Goal: Task Accomplishment & Management: Complete application form

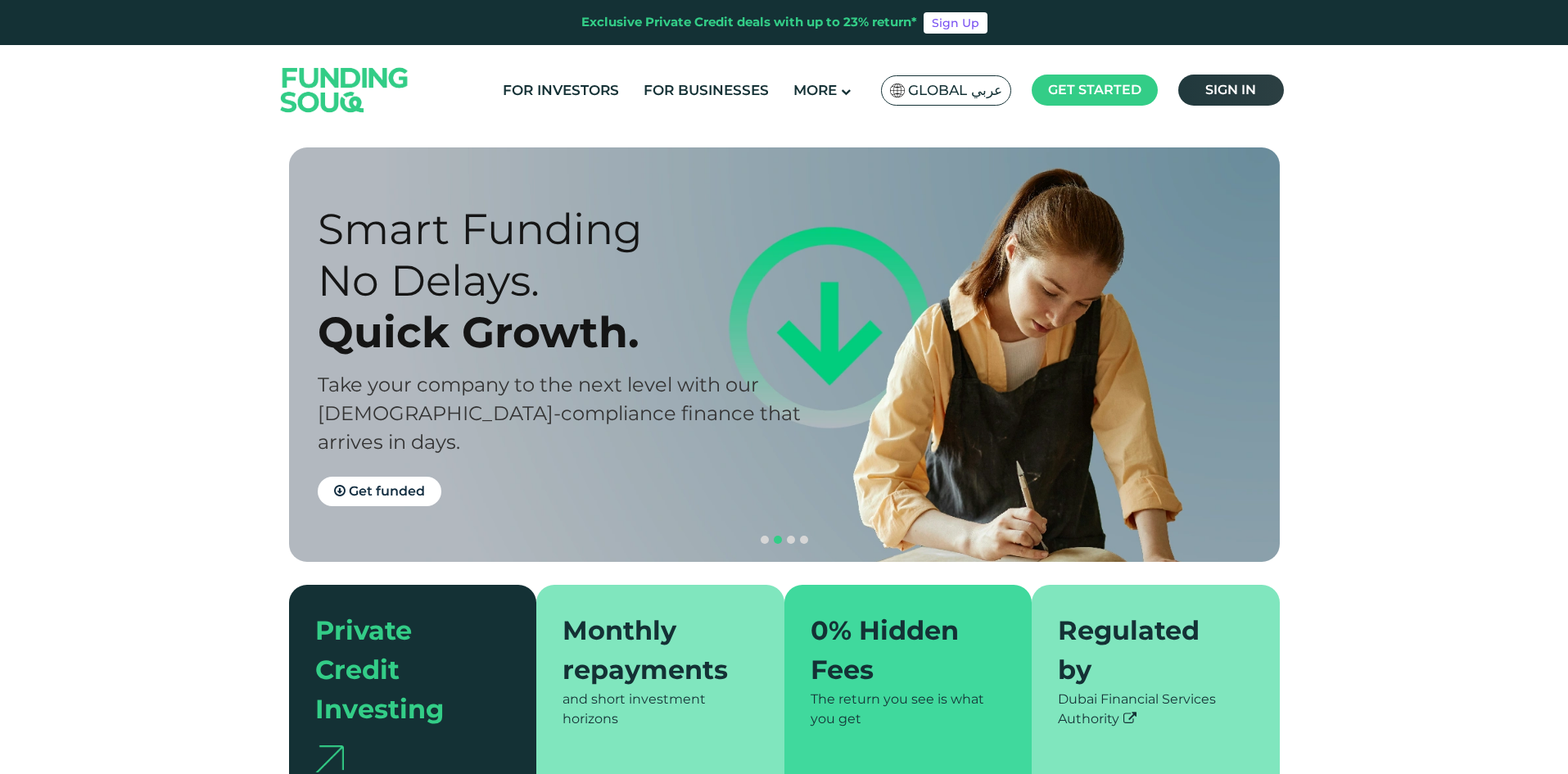
click at [1230, 86] on span "Sign in" at bounding box center [1231, 90] width 51 height 16
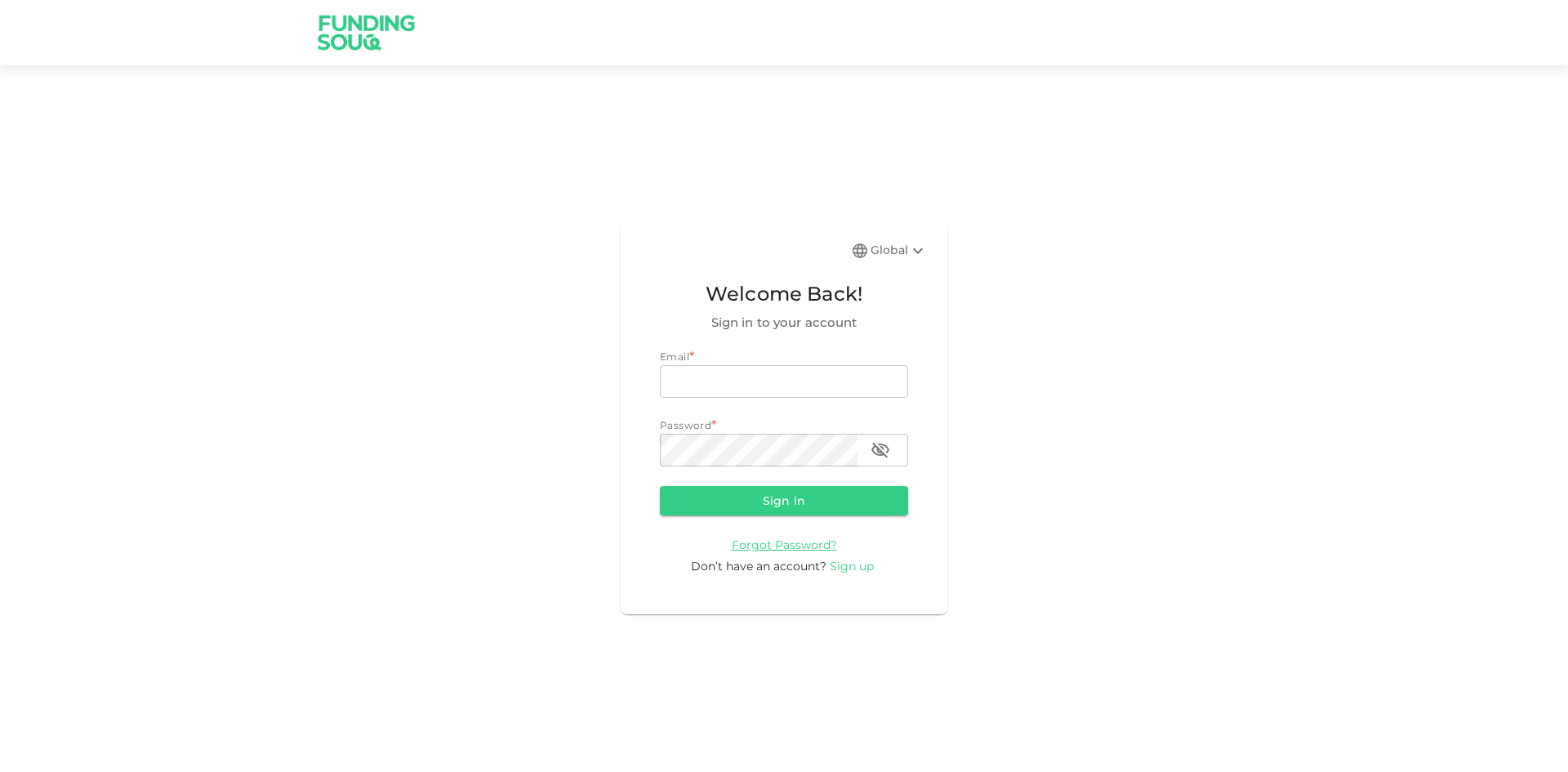
click at [851, 566] on span "Sign up" at bounding box center [852, 565] width 44 height 15
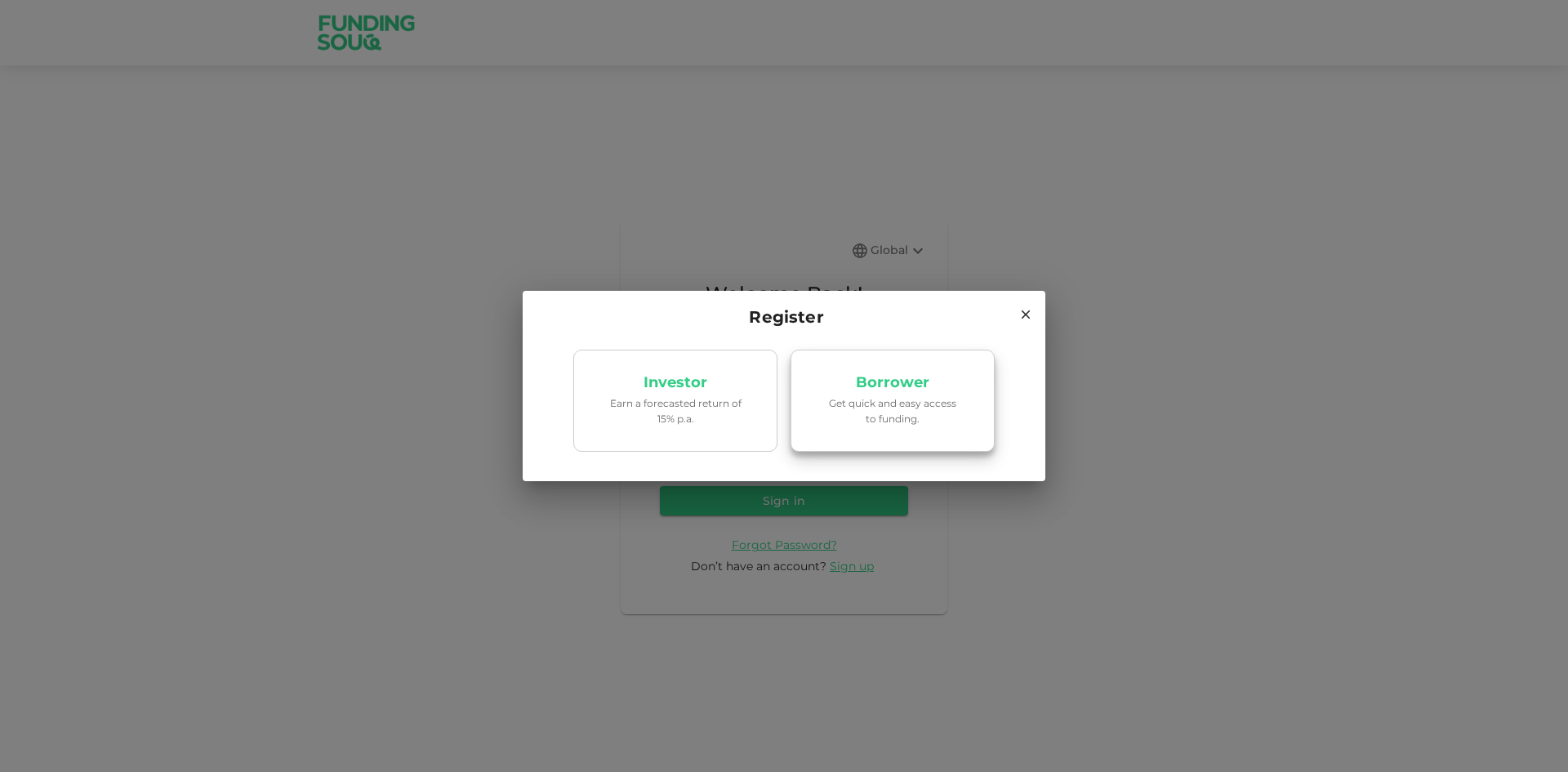
click at [910, 411] on p "Get quick and easy access to funding." at bounding box center [892, 411] width 139 height 31
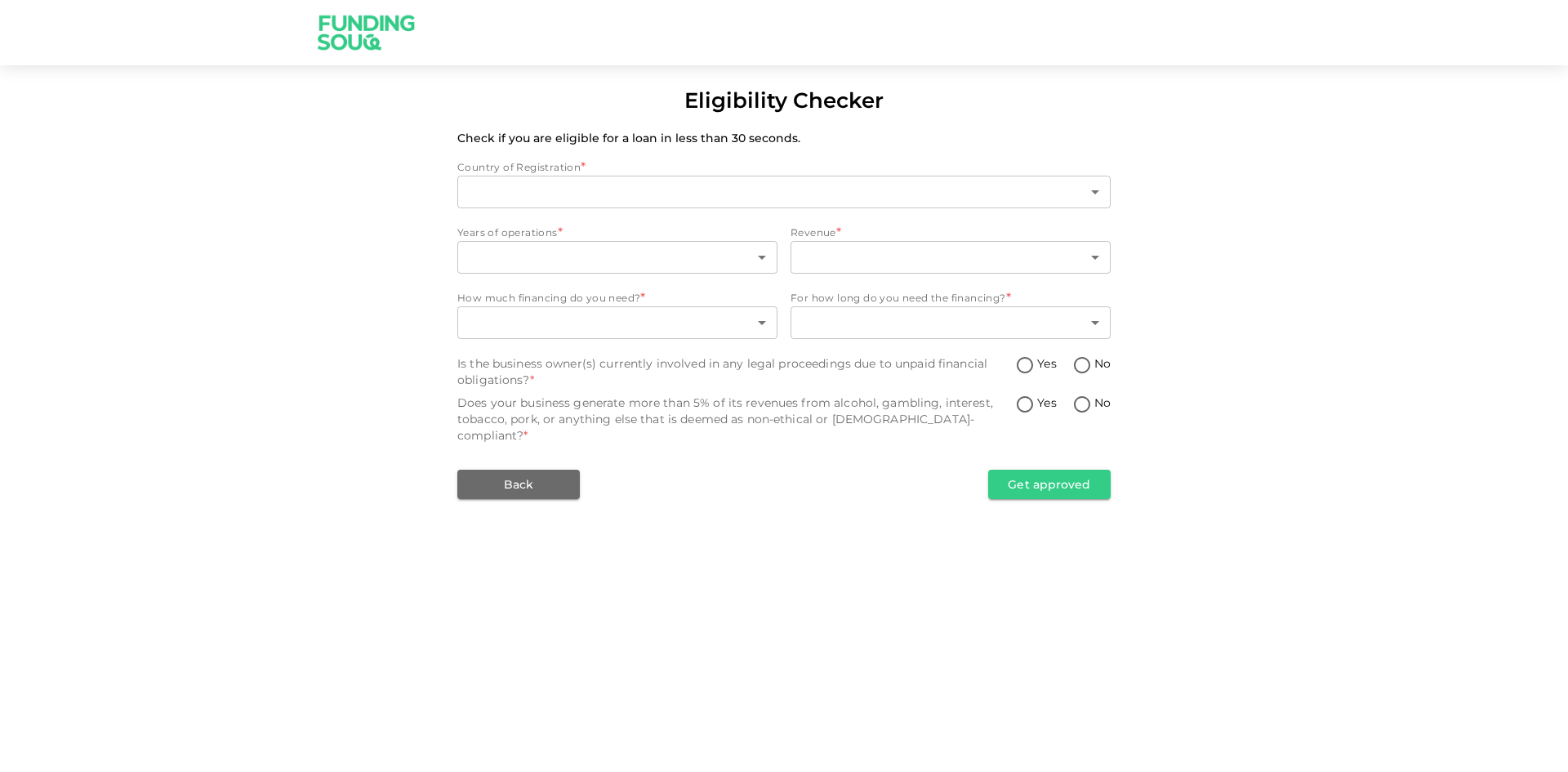
type input "1"
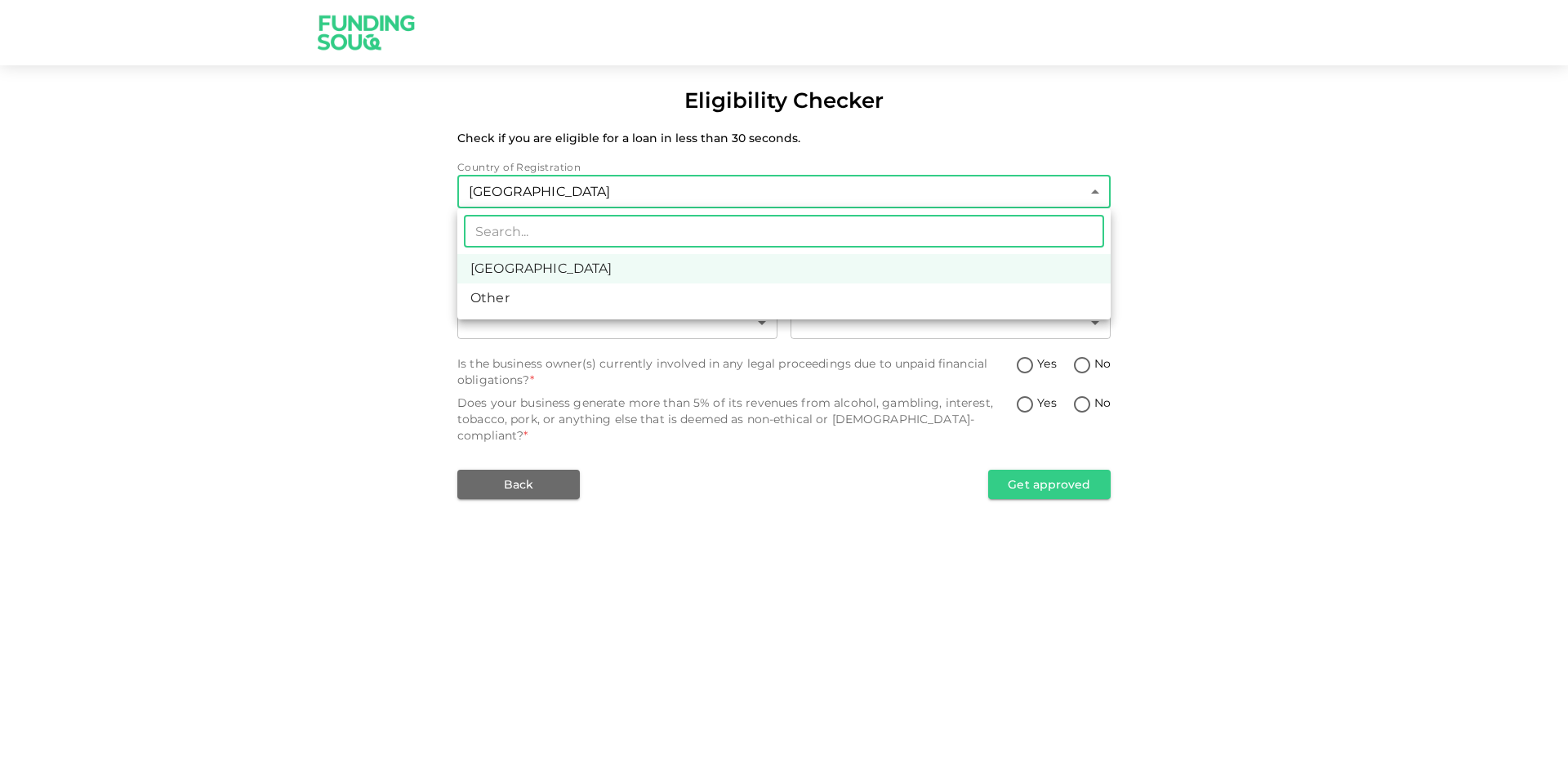
click at [1099, 193] on body "Eligibility Checker Check if you are eligible for a loan in less than 30 second…" at bounding box center [784, 386] width 1568 height 772
click at [607, 267] on li "United Arab Emirates" at bounding box center [784, 269] width 653 height 30
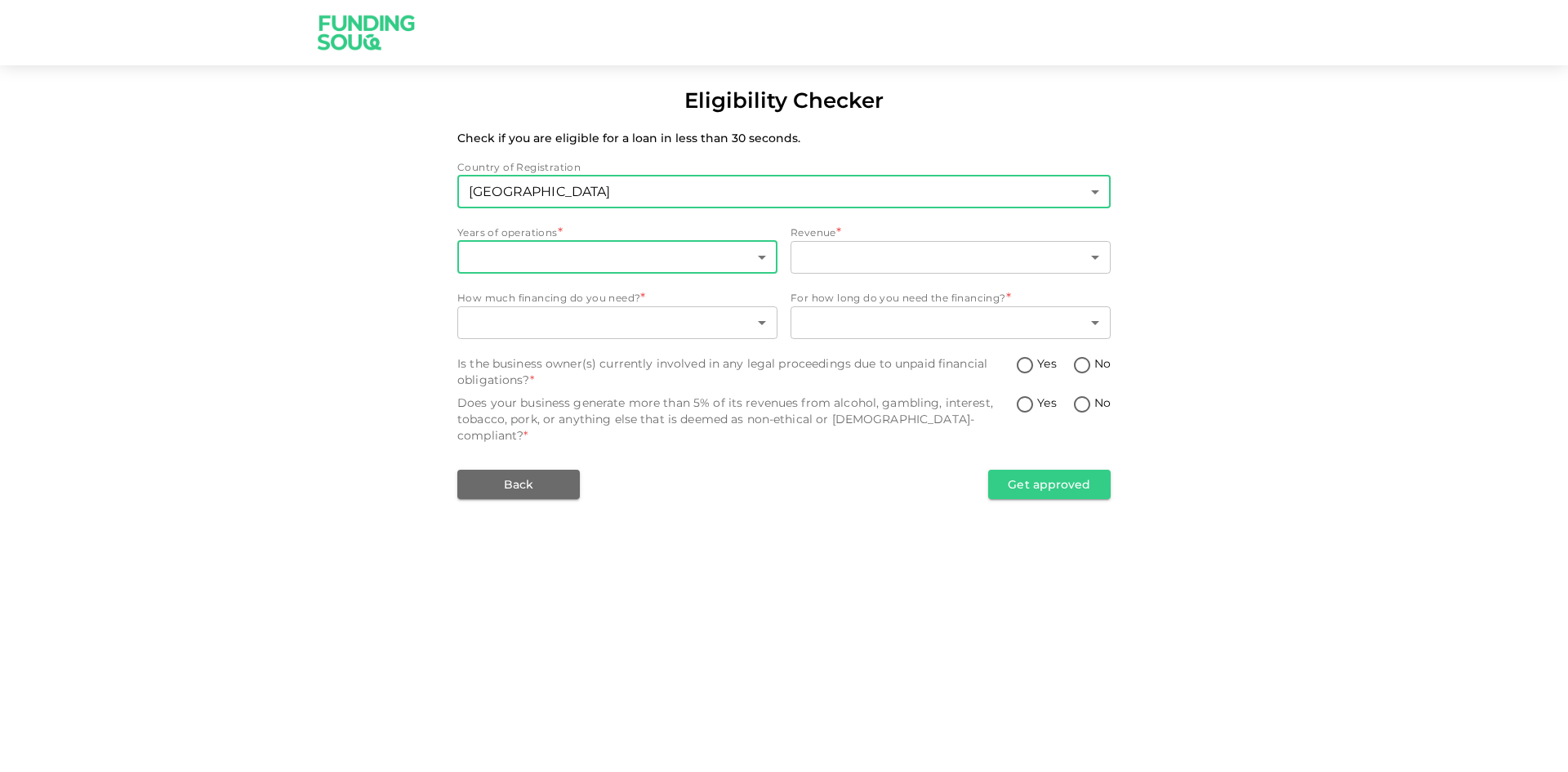
click at [767, 258] on body "Eligibility Checker Check if you are eligible for a loan in less than 30 second…" at bounding box center [784, 386] width 1568 height 772
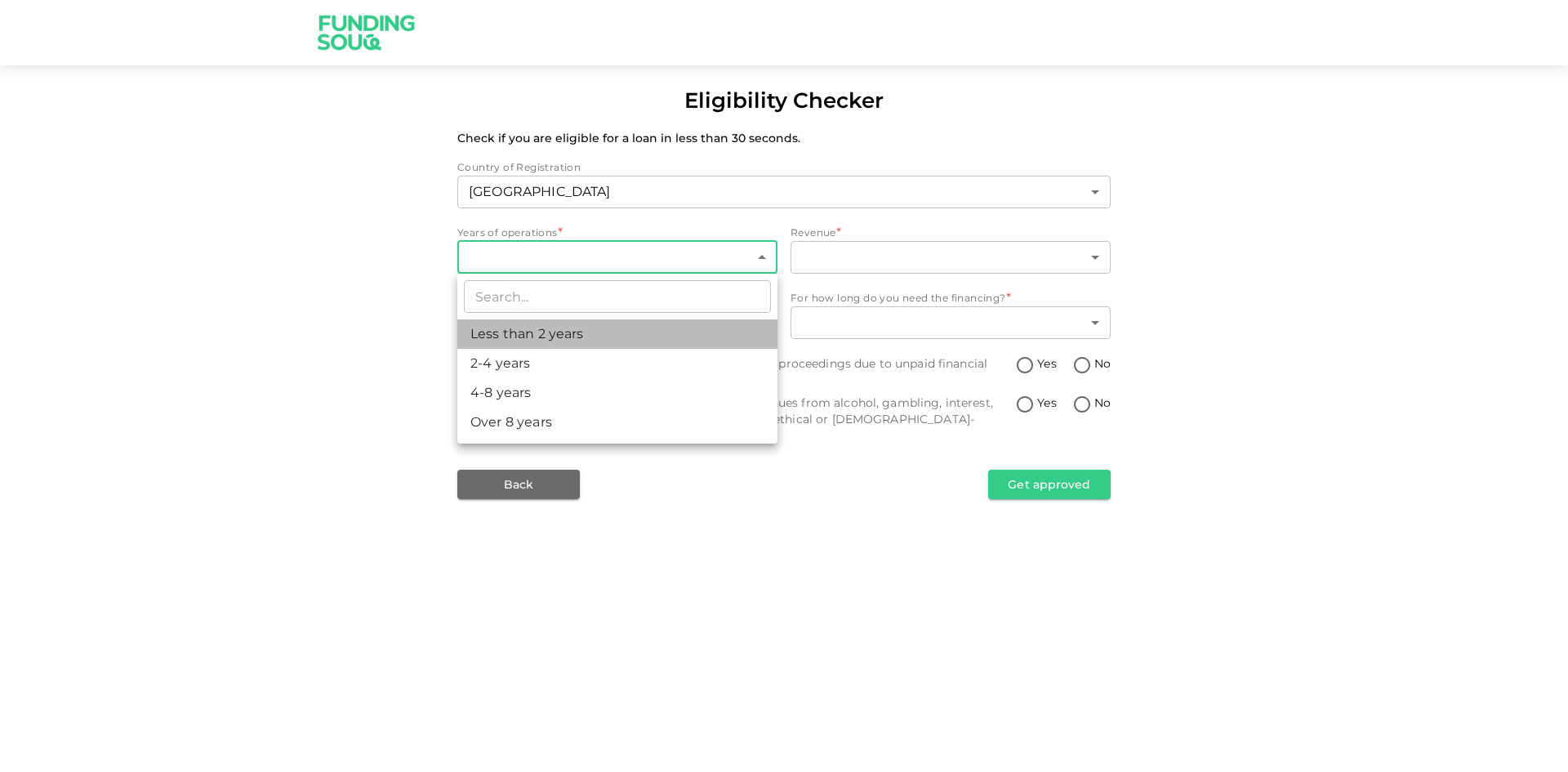
click at [564, 345] on li "Less than 2 years" at bounding box center [618, 335] width 321 height 30
type input "1"
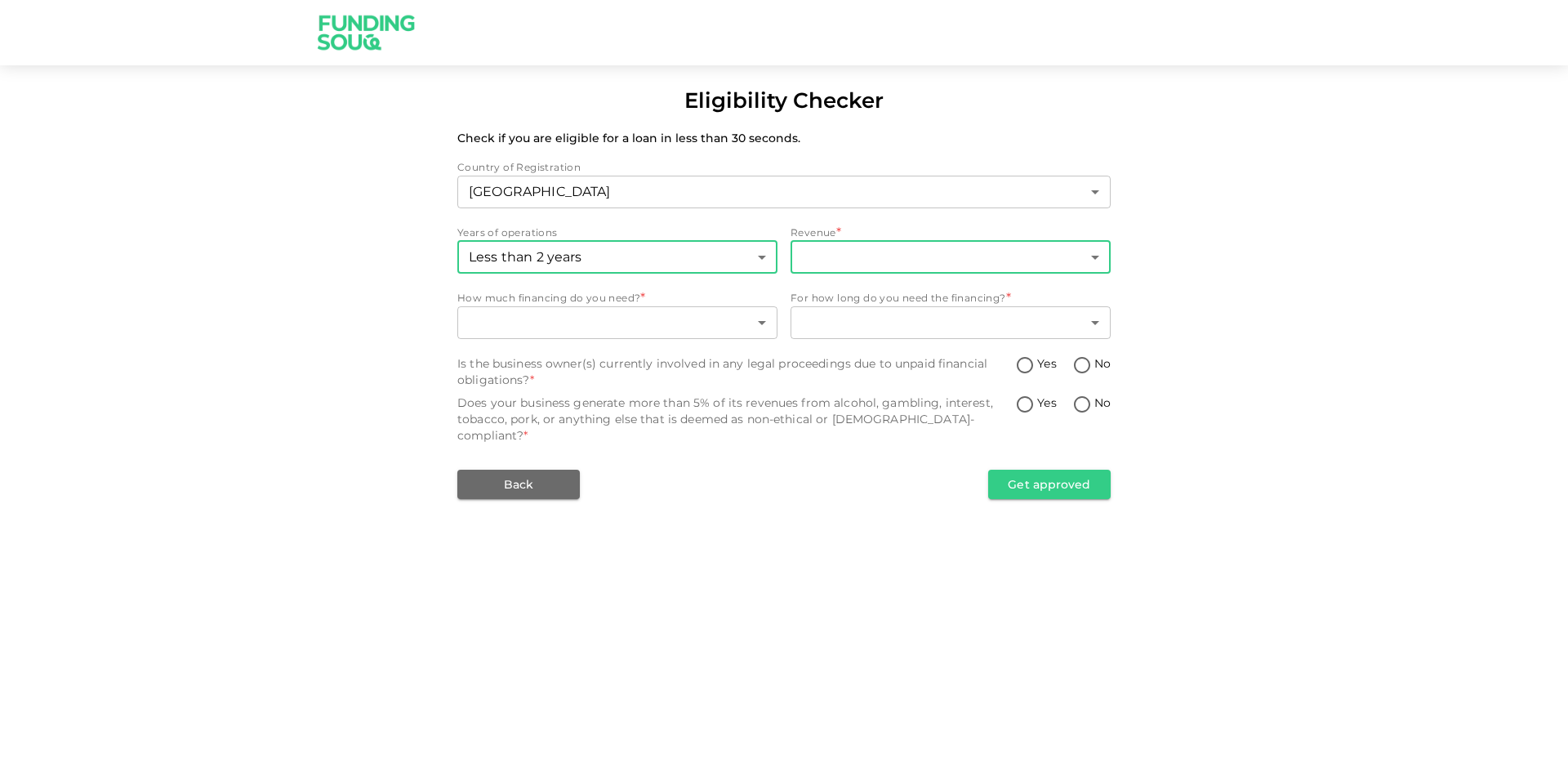
click at [846, 253] on body "Eligibility Checker Check if you are eligible for a loan in less than 30 second…" at bounding box center [784, 386] width 1568 height 772
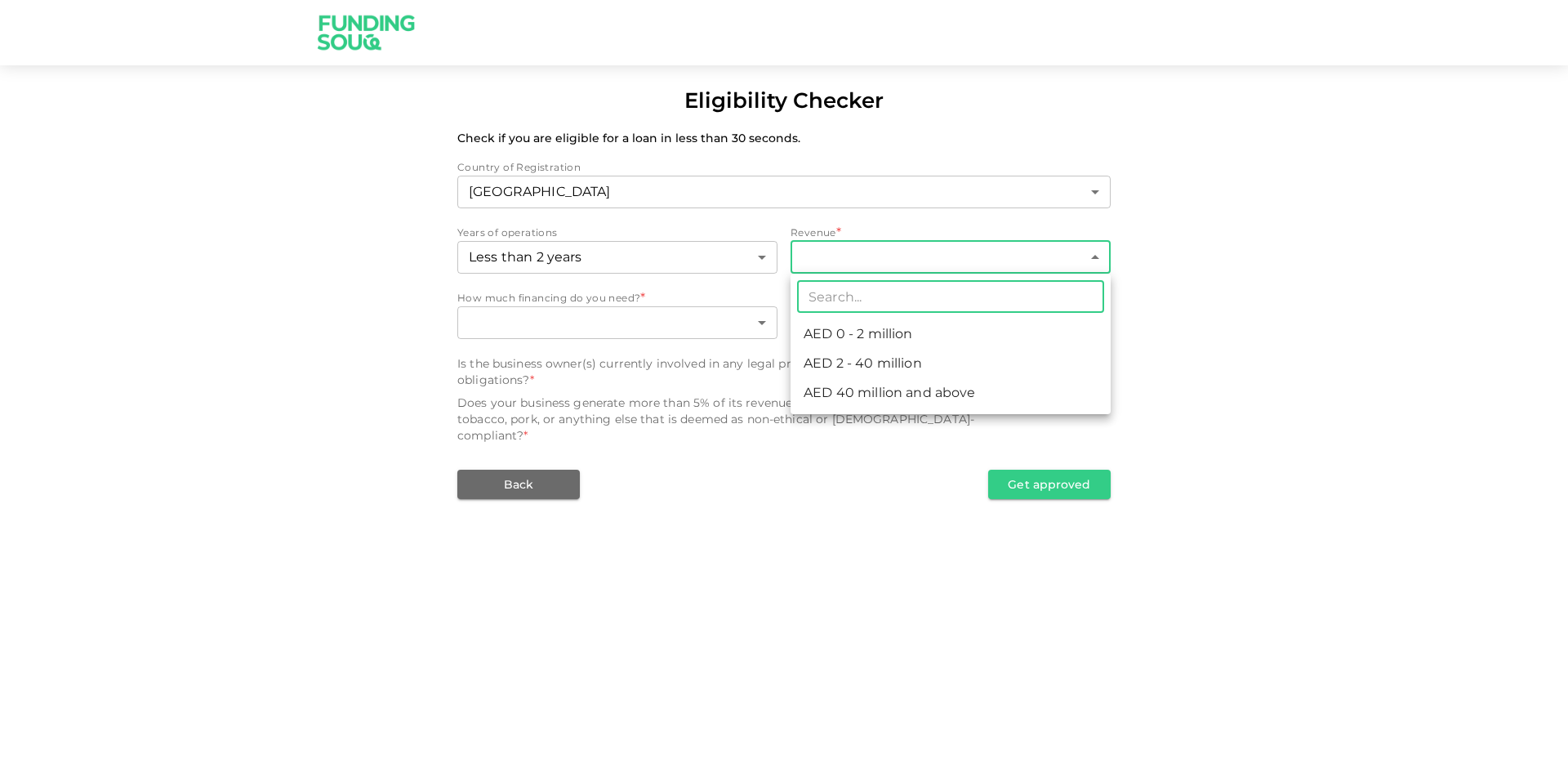
click at [861, 360] on li "AED 2 - 40 million" at bounding box center [951, 363] width 321 height 30
type input "2"
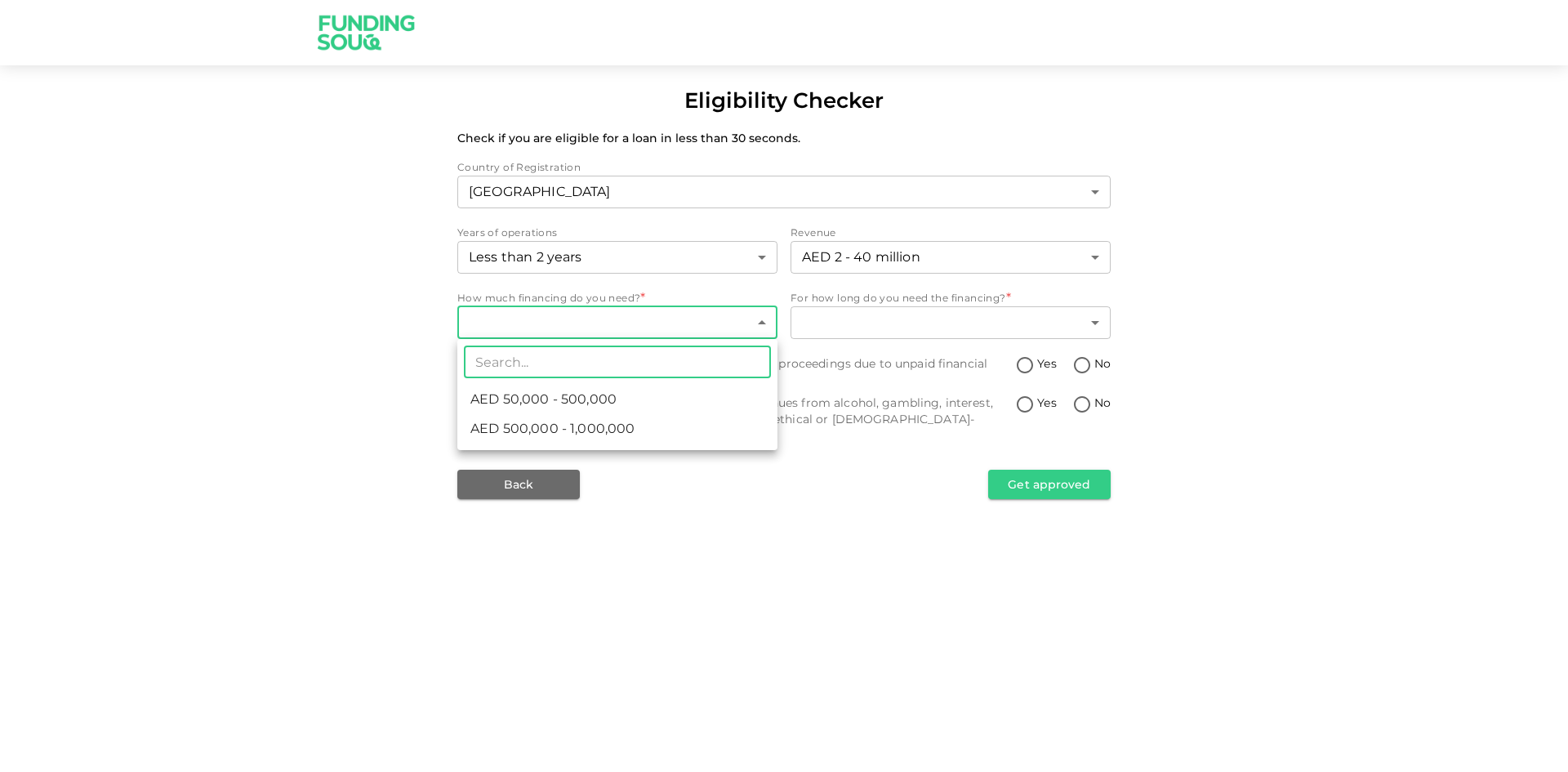
click at [755, 324] on body "Eligibility Checker Check if you are eligible for a loan in less than 30 second…" at bounding box center [784, 386] width 1568 height 772
click at [608, 425] on span "AED 500,000 - 1,000,000" at bounding box center [552, 429] width 164 height 20
type input "2"
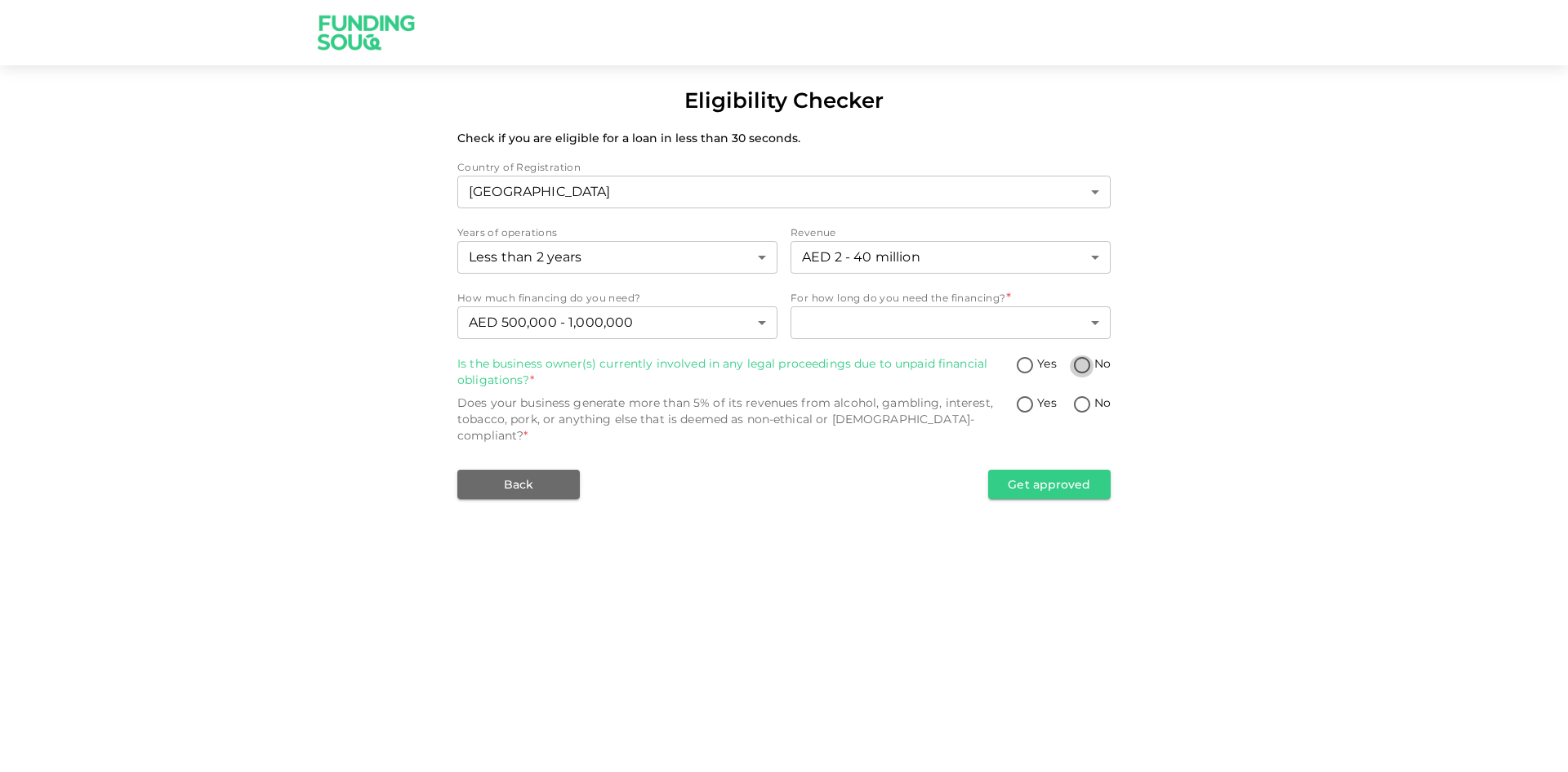
click at [1091, 367] on input "No" at bounding box center [1082, 366] width 24 height 22
radio input "true"
click at [1085, 410] on input "No" at bounding box center [1082, 405] width 24 height 22
radio input "true"
click at [1078, 472] on button "Get approved" at bounding box center [1049, 484] width 123 height 30
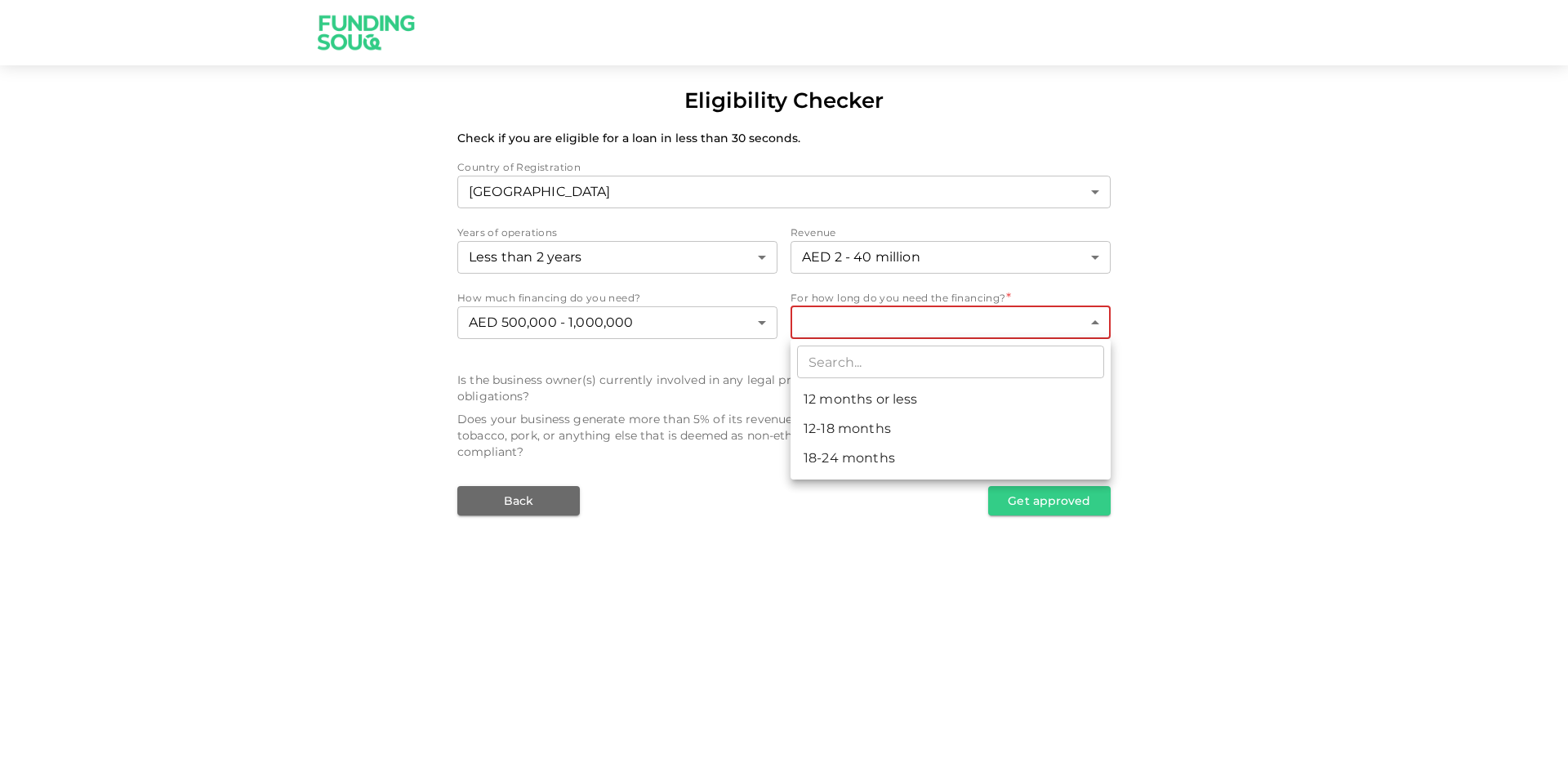
click at [1093, 323] on body "Eligibility Checker Check if you are eligible for a loan in less than 30 second…" at bounding box center [784, 386] width 1568 height 772
click at [868, 464] on li "18-24 months" at bounding box center [951, 458] width 321 height 30
type input "3"
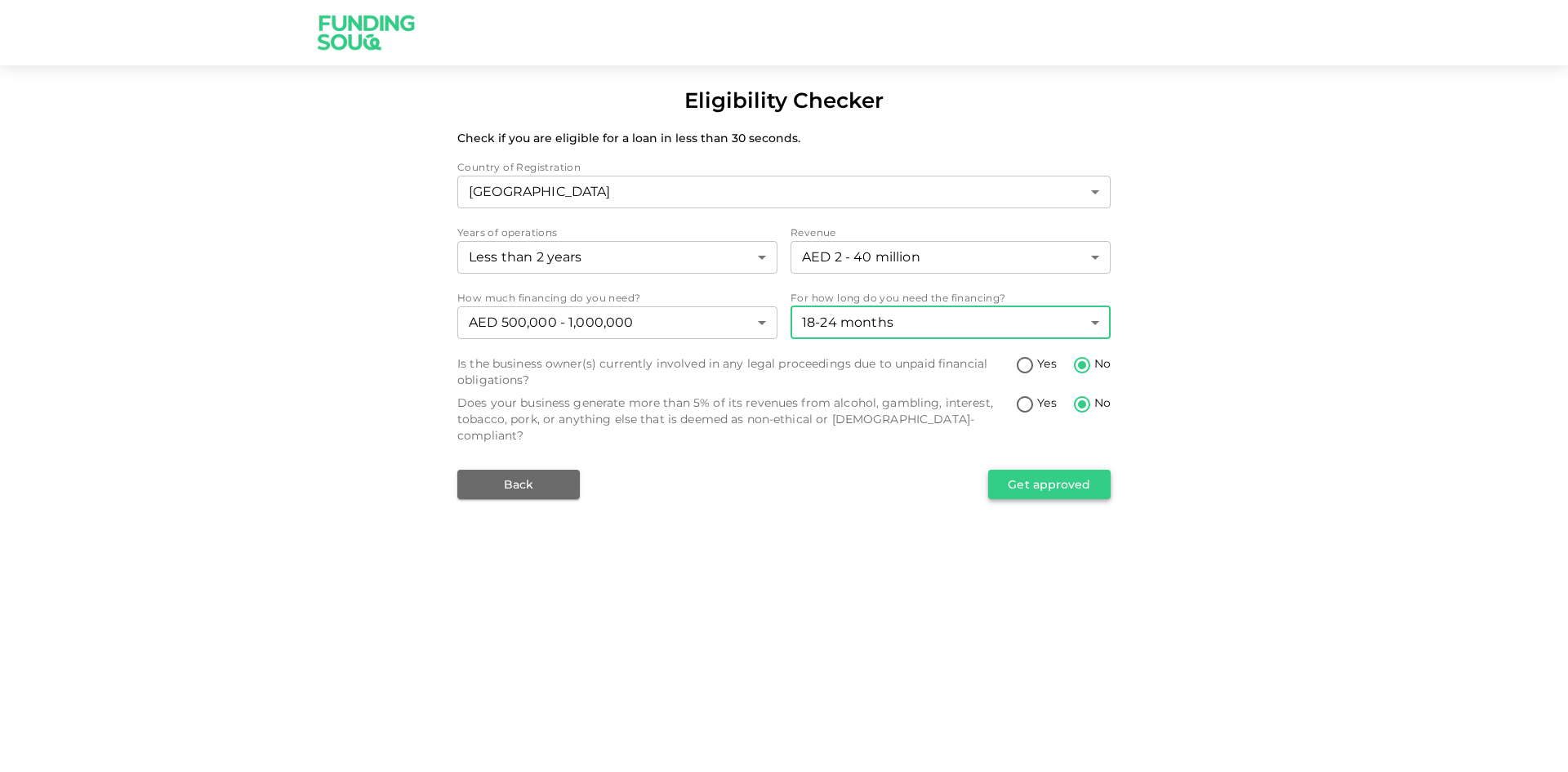
click at [1035, 470] on button "Get approved" at bounding box center [1049, 484] width 123 height 30
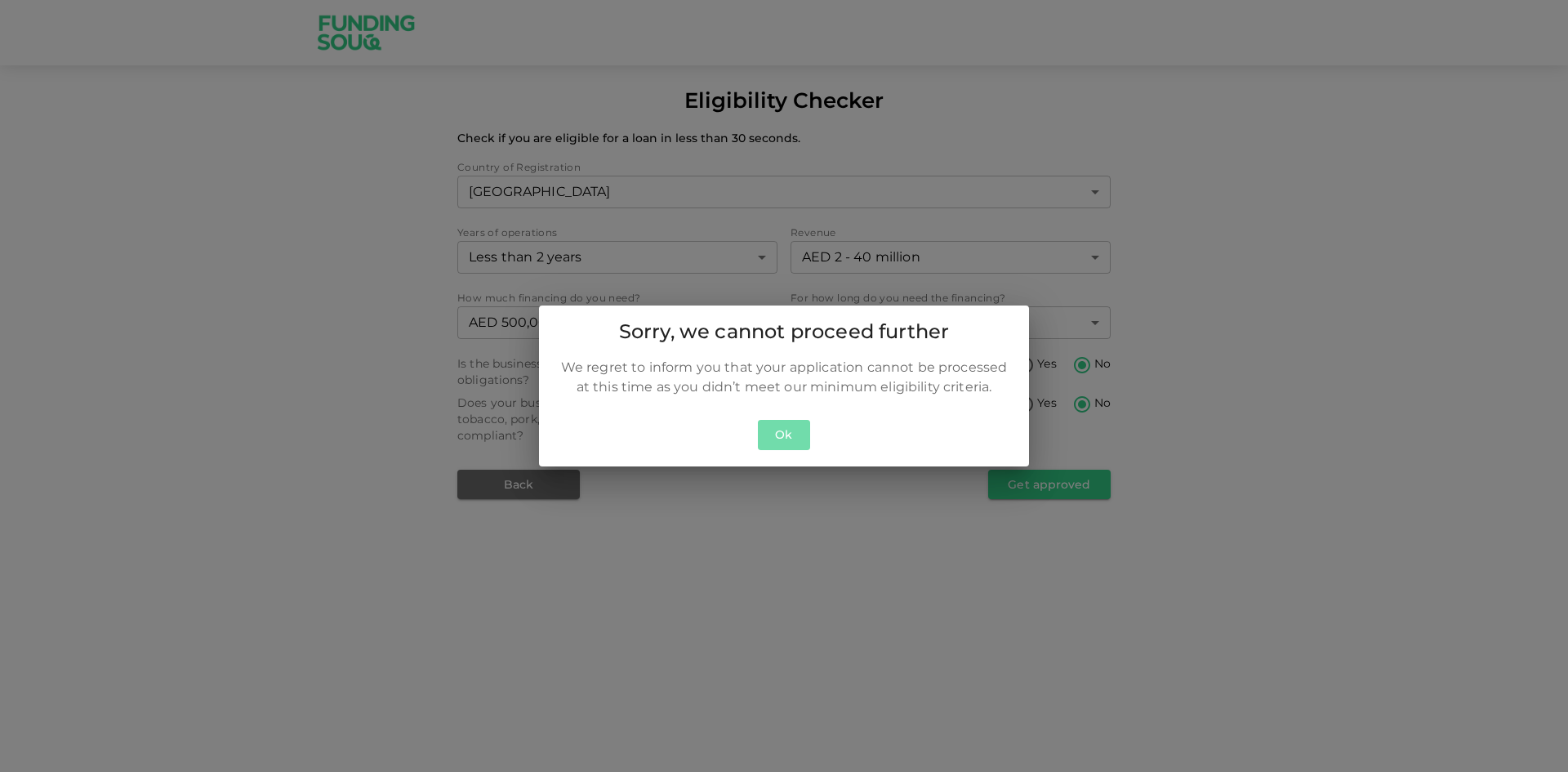
click at [783, 438] on button "Ok" at bounding box center [784, 435] width 52 height 30
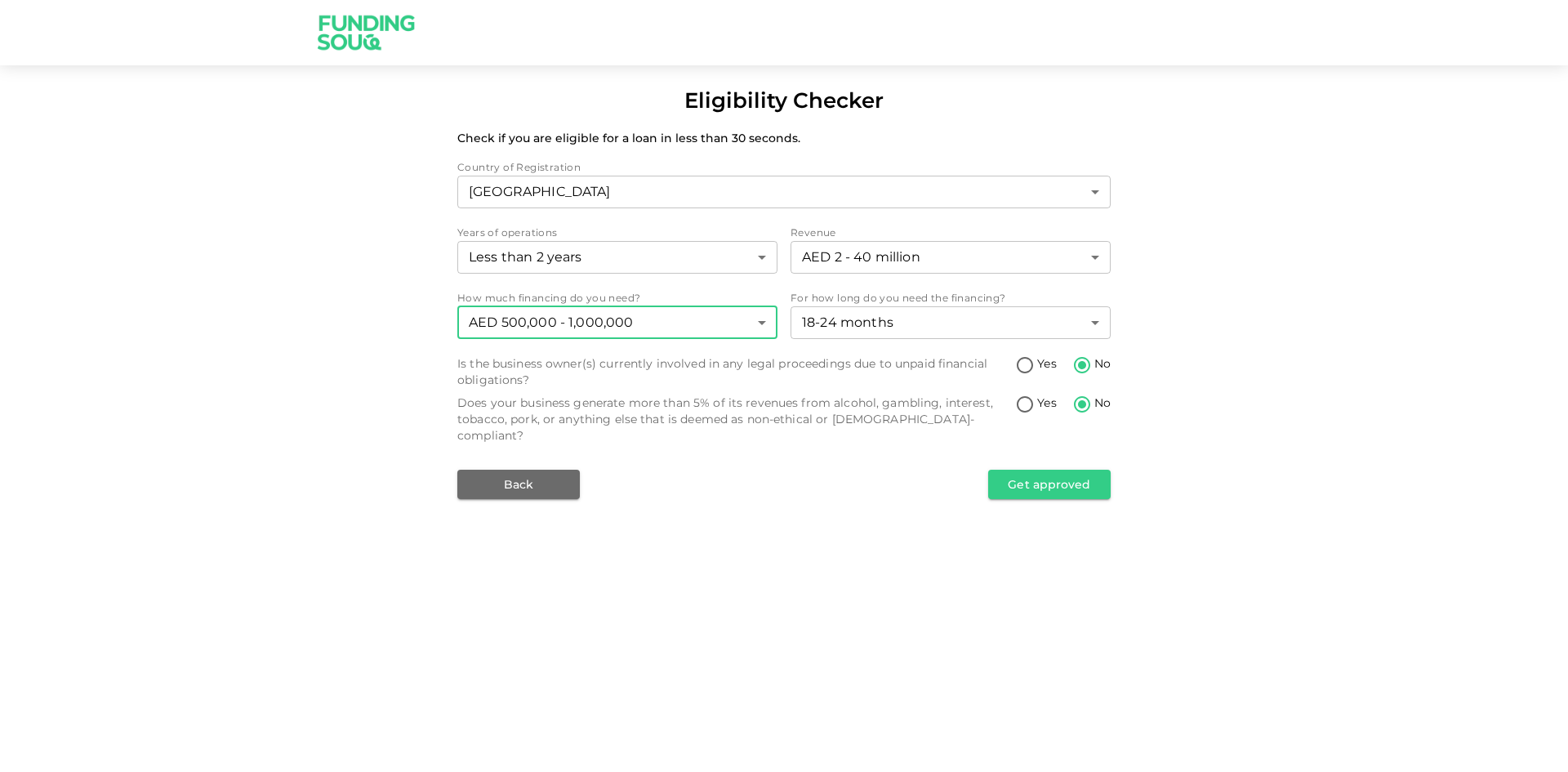
click at [757, 326] on body "Eligibility Checker Check if you are eligible for a loan in less than 30 second…" at bounding box center [784, 386] width 1568 height 772
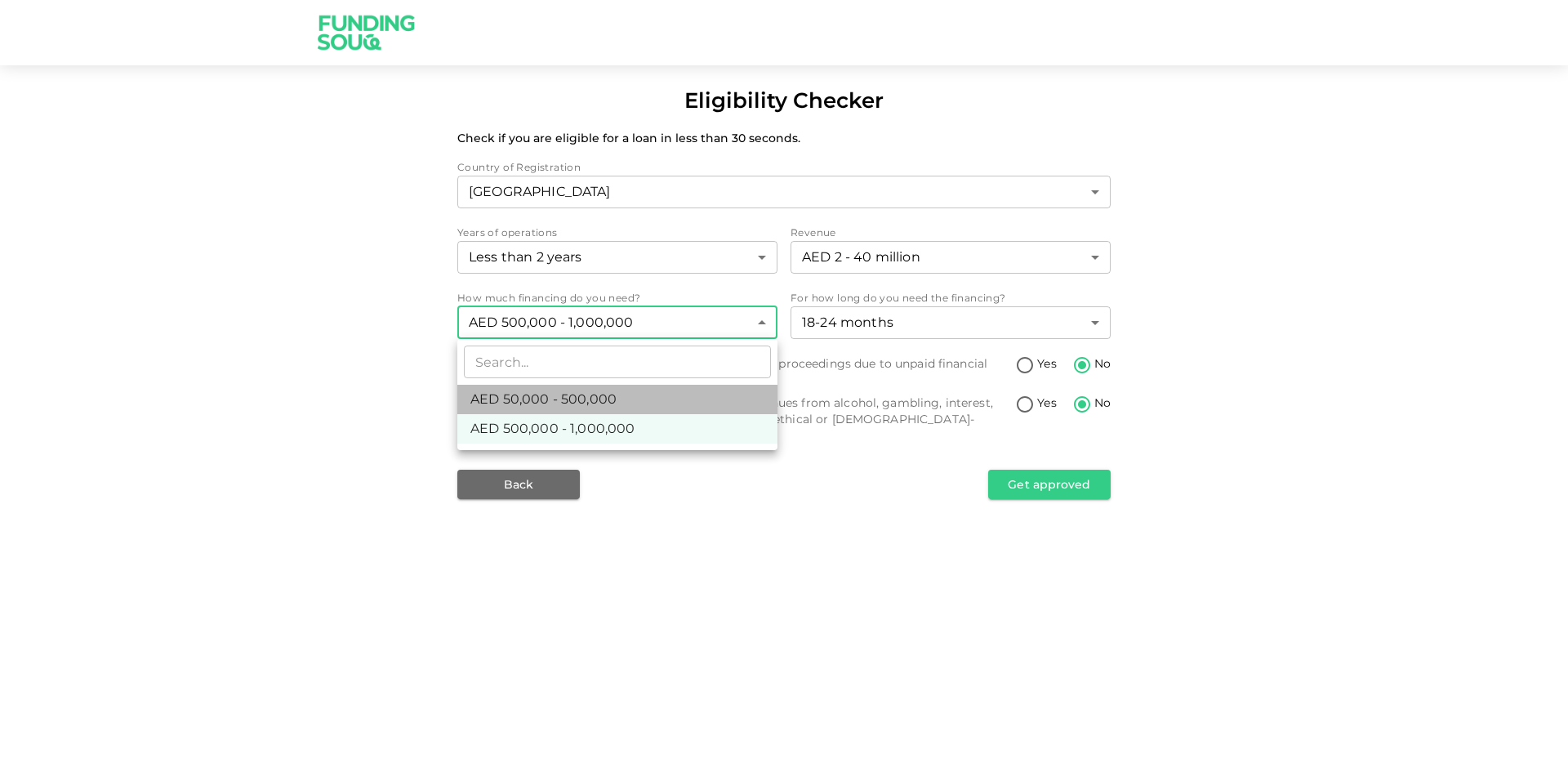
click at [595, 405] on span "AED 50,000 - 500,000" at bounding box center [544, 399] width 146 height 20
type input "1"
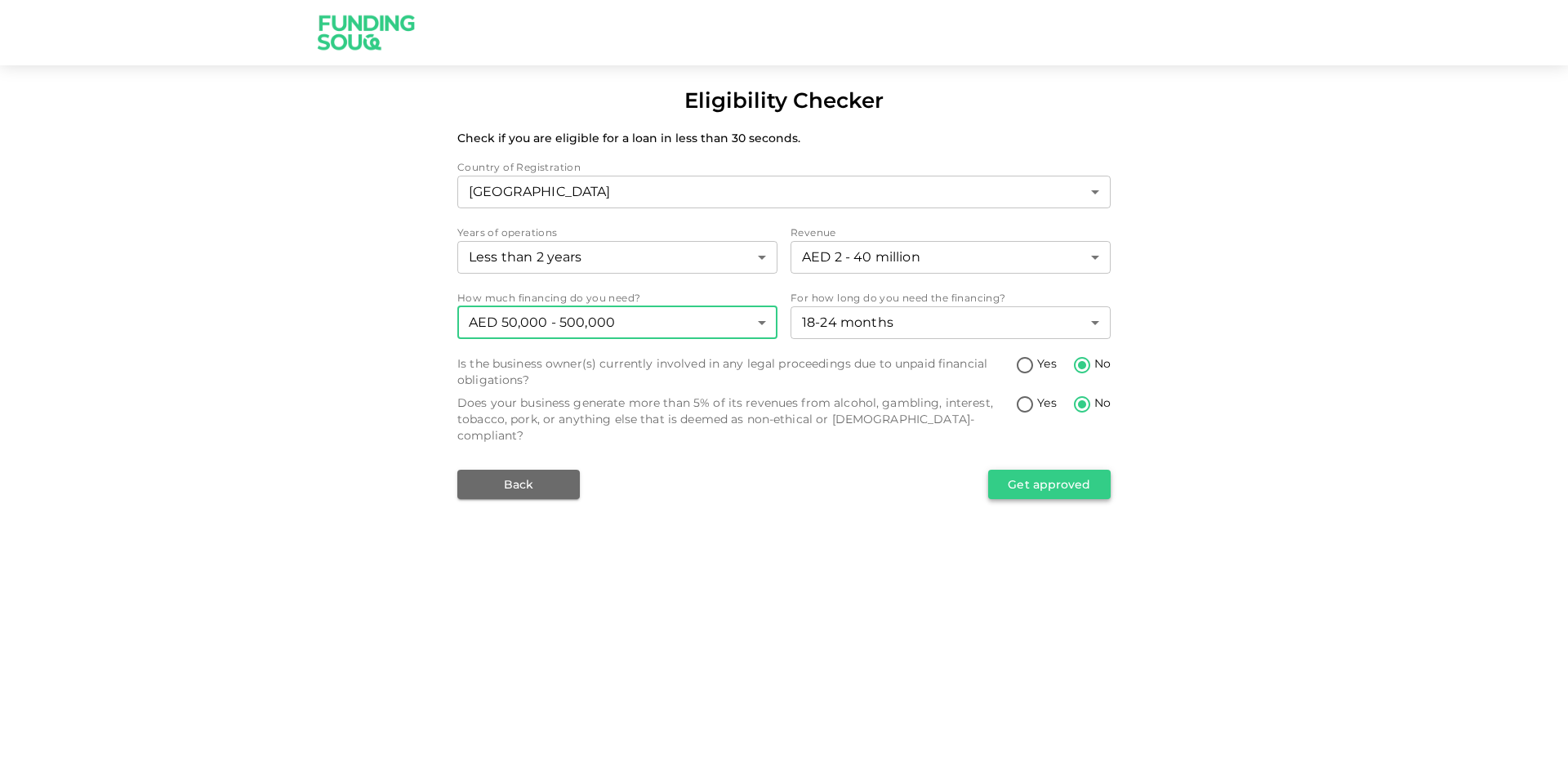
click at [1078, 471] on button "Get approved" at bounding box center [1049, 484] width 123 height 30
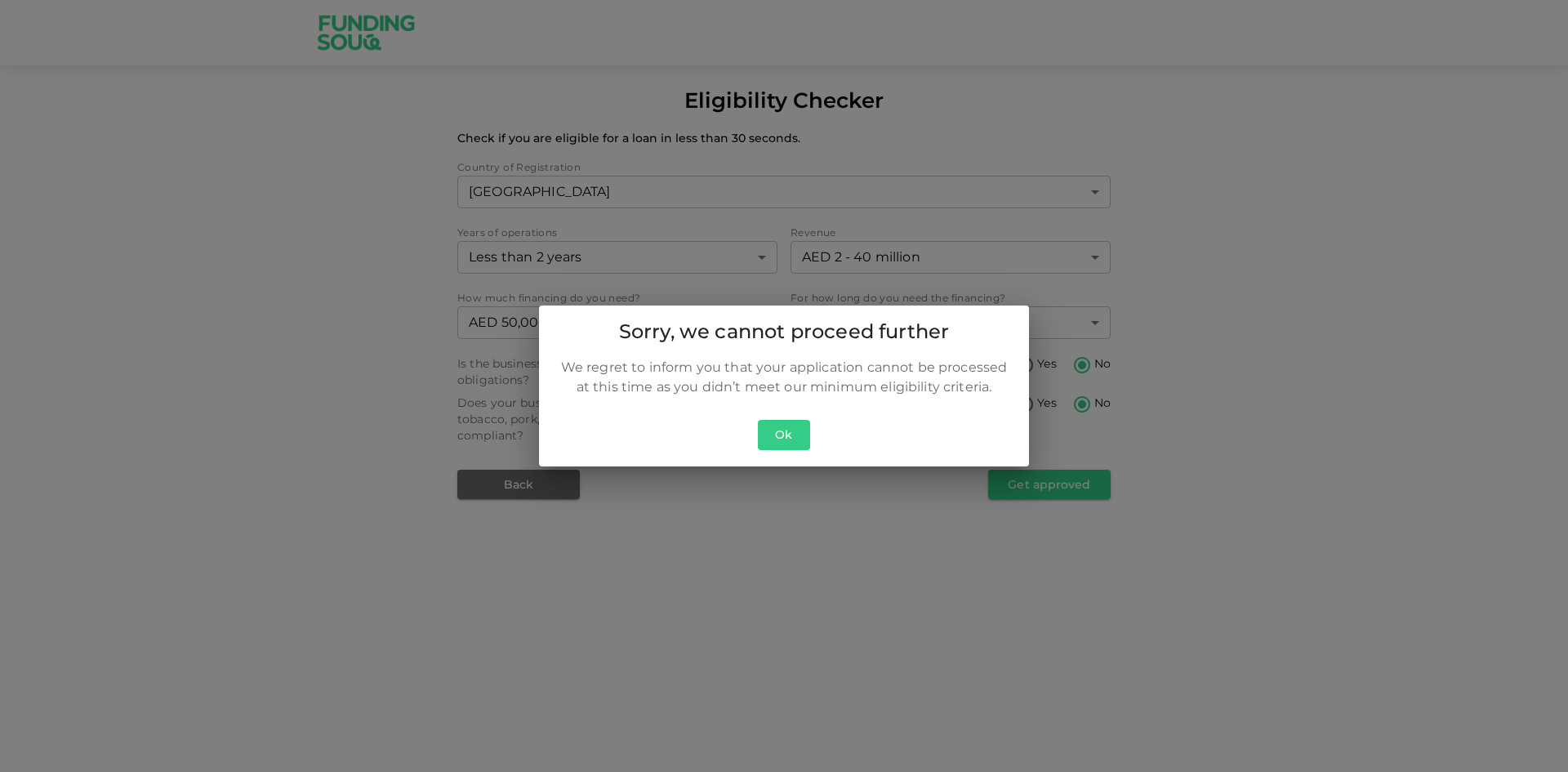
click at [772, 431] on button "Ok" at bounding box center [784, 435] width 52 height 30
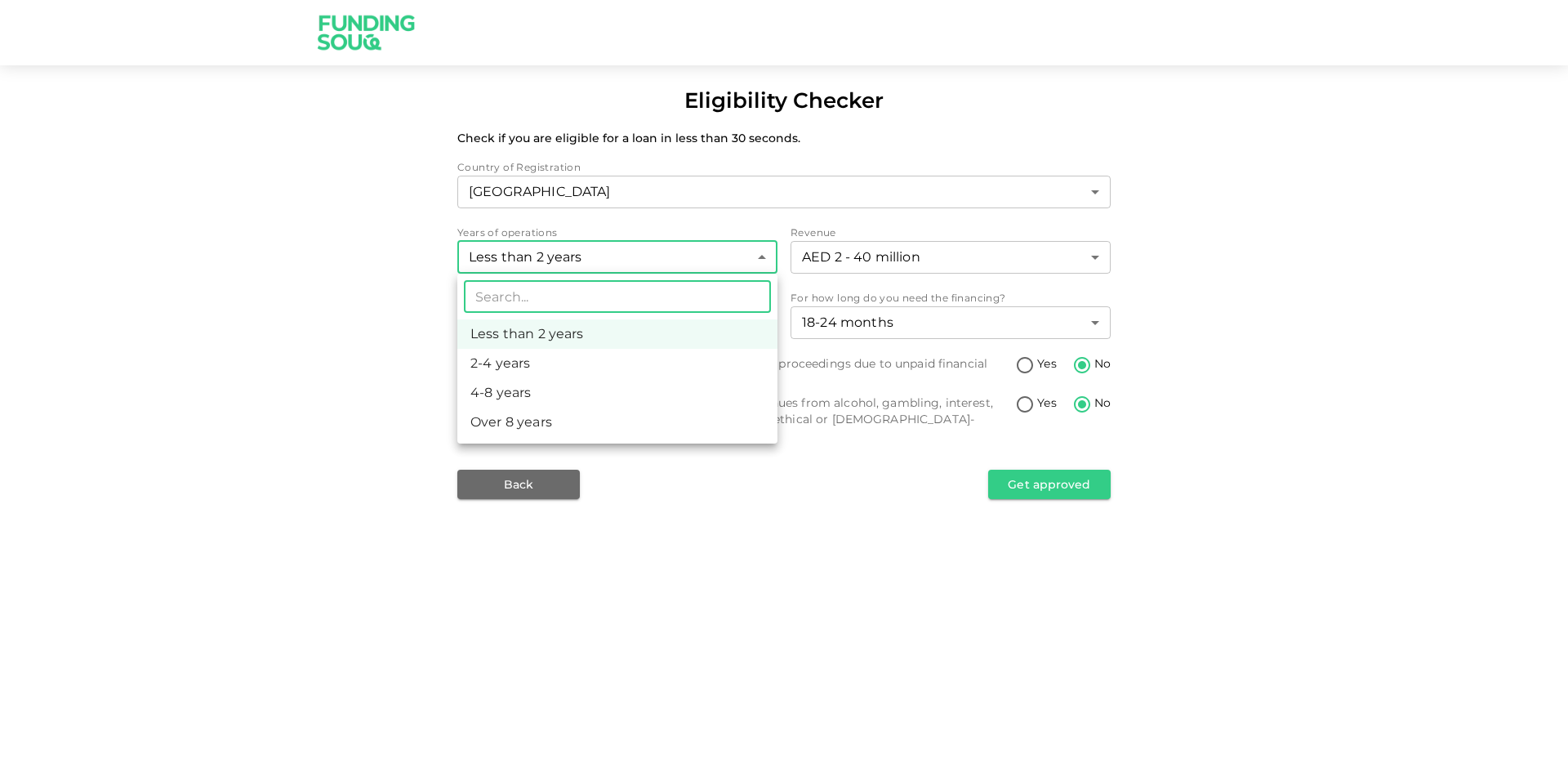
click at [767, 256] on body "Eligibility Checker Check if you are eligible for a loan in less than 30 second…" at bounding box center [784, 386] width 1568 height 772
click at [550, 394] on li "4-8 years" at bounding box center [618, 393] width 321 height 30
type input "3"
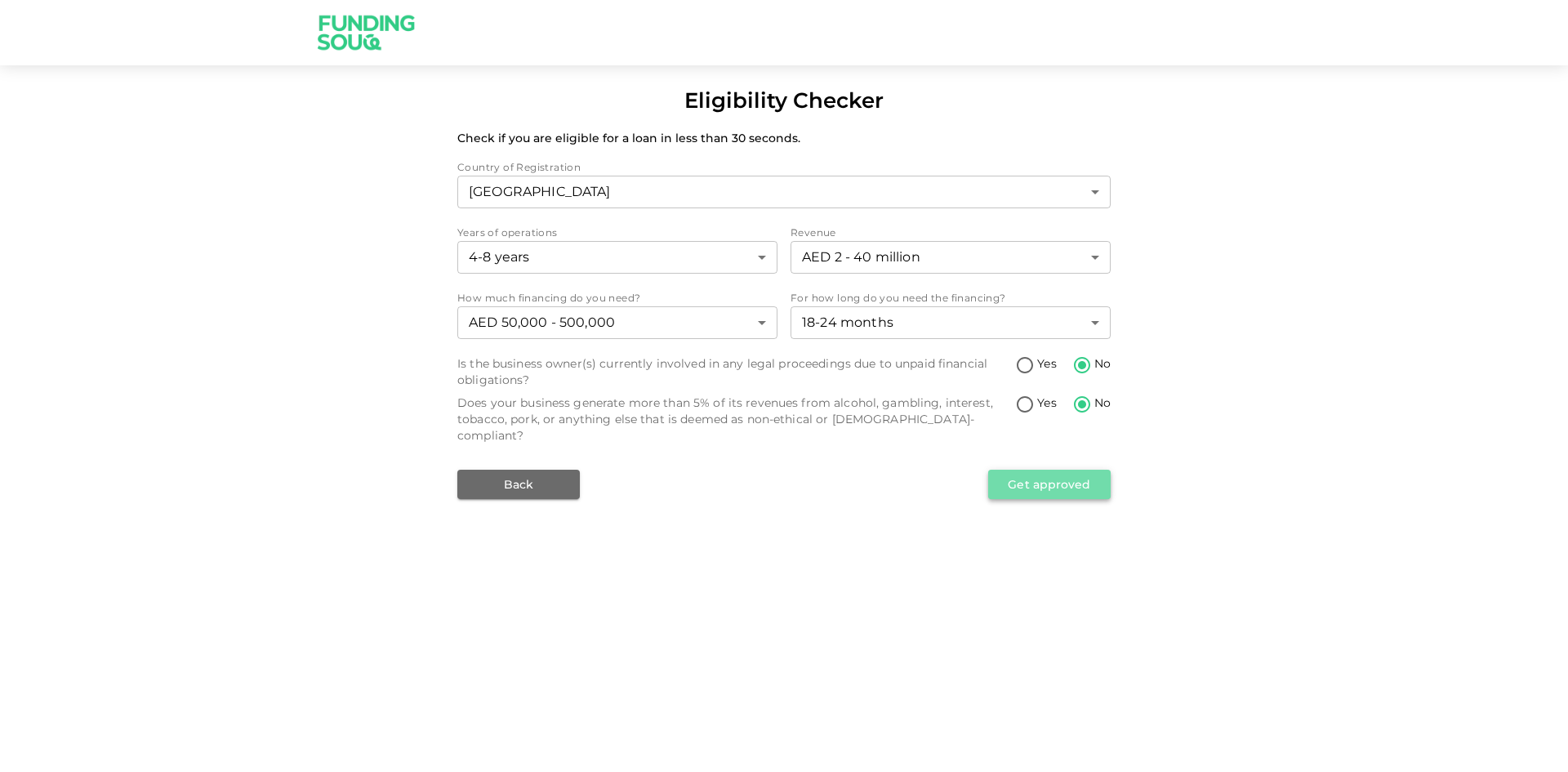
click at [1074, 474] on button "Get approved" at bounding box center [1049, 484] width 123 height 30
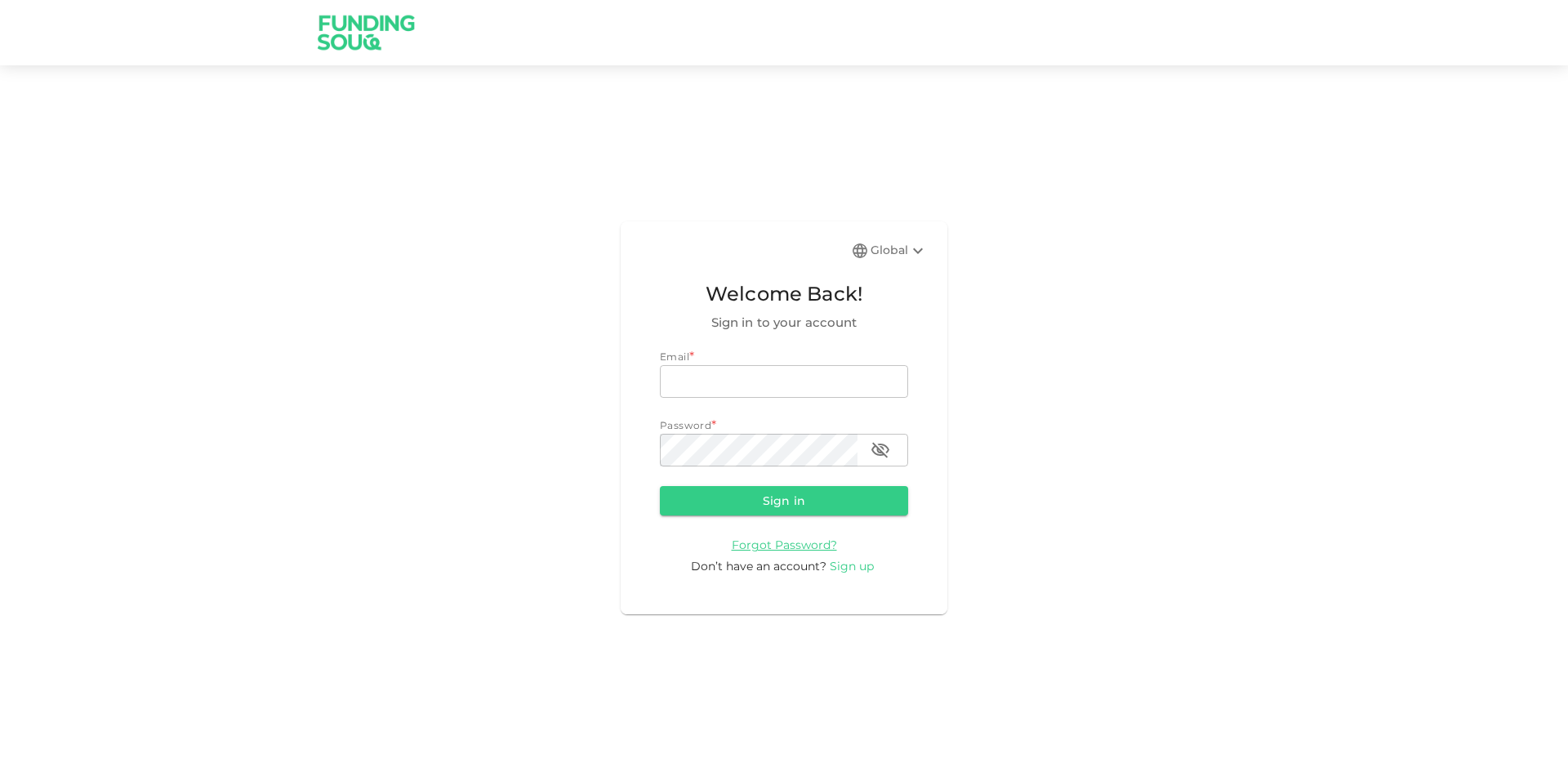
click at [865, 564] on span "Sign up" at bounding box center [852, 565] width 44 height 15
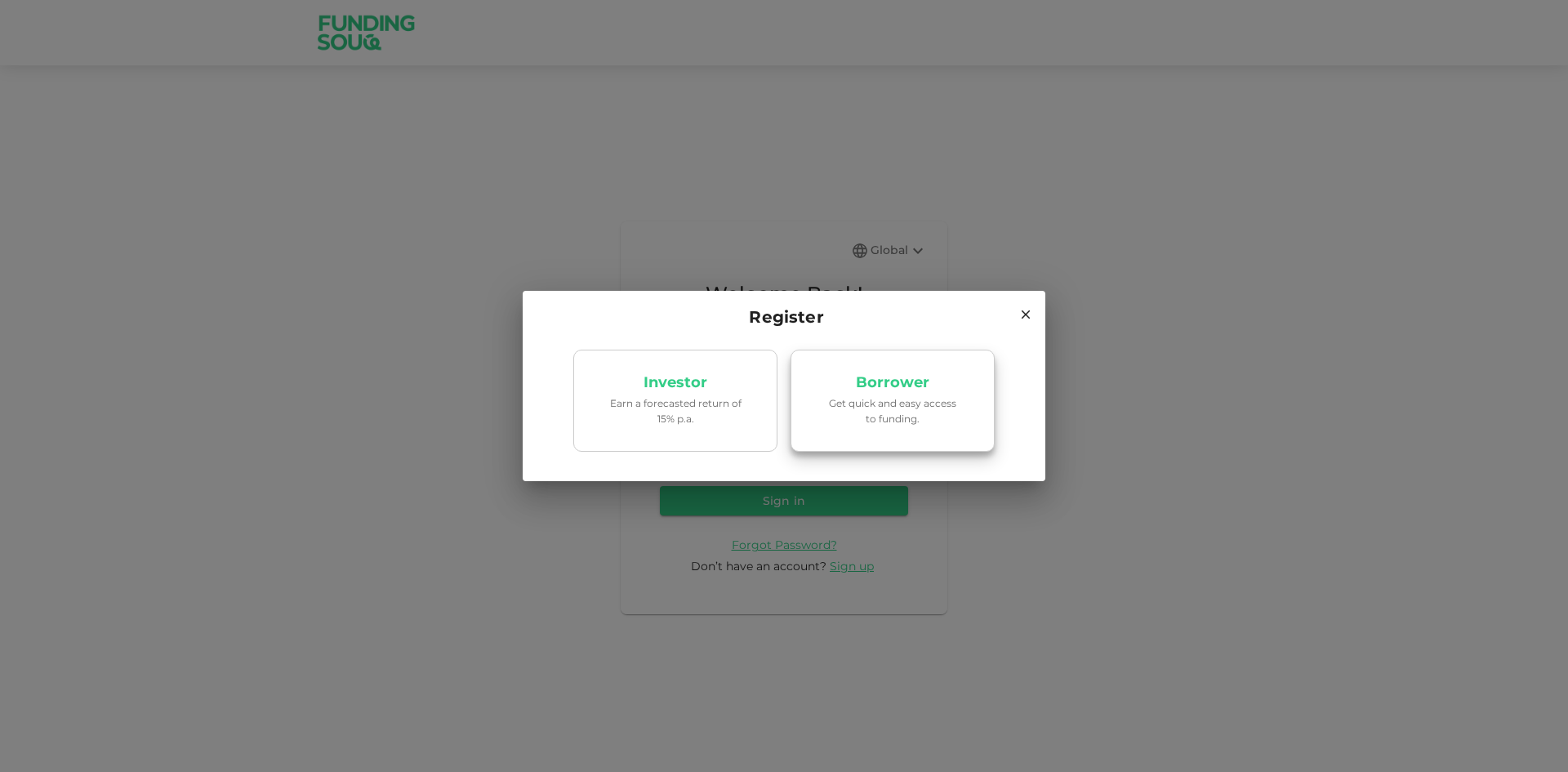
click at [918, 416] on p "Get quick and easy access to funding." at bounding box center [892, 411] width 139 height 31
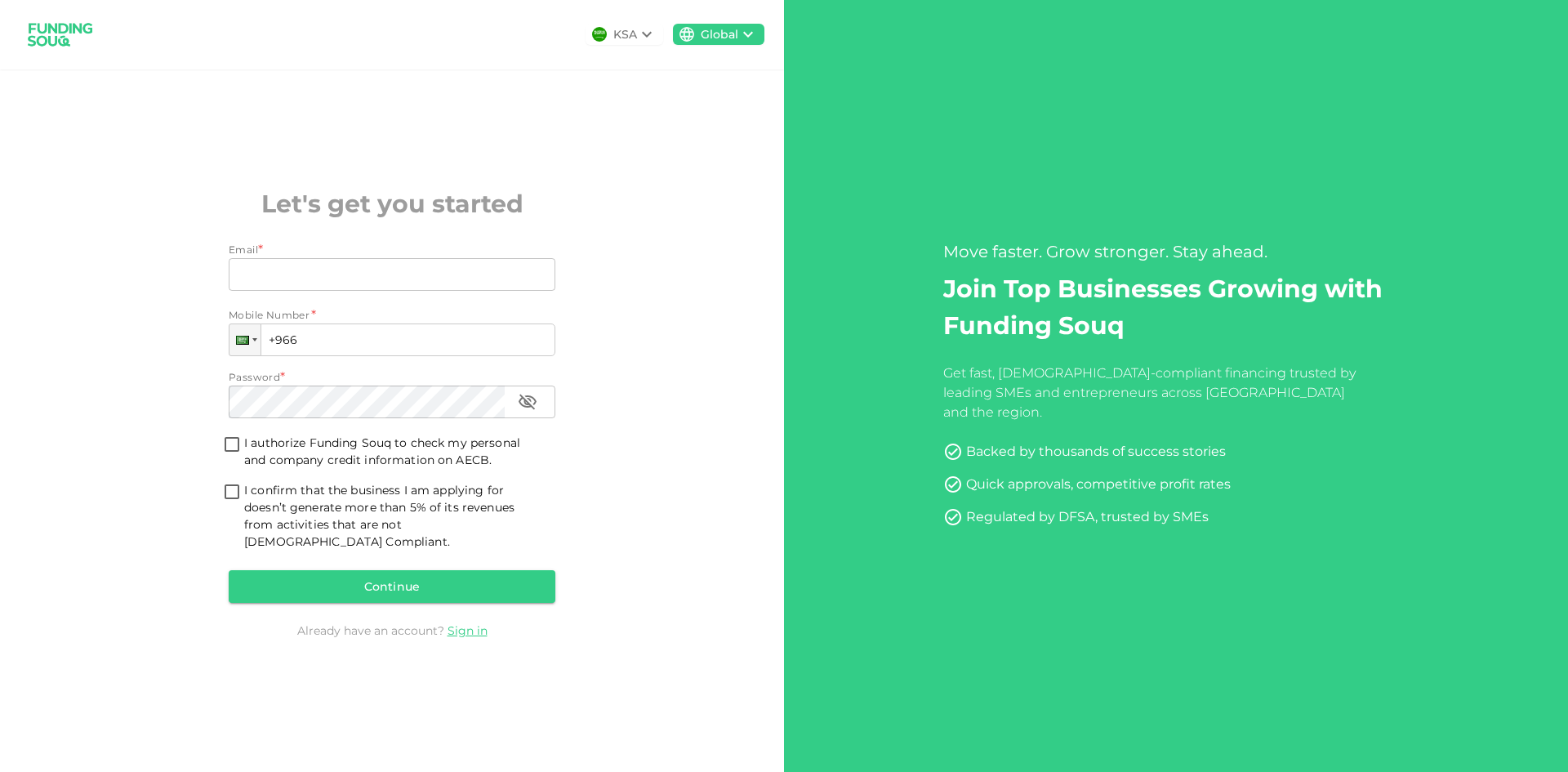
click at [623, 491] on div "KSA Global Let's get you started Email * Email Email Mobile Number * Phone +966…" at bounding box center [392, 386] width 784 height 772
click at [301, 286] on input "Email" at bounding box center [383, 274] width 308 height 33
type input "[EMAIL_ADDRESS][DOMAIN_NAME]"
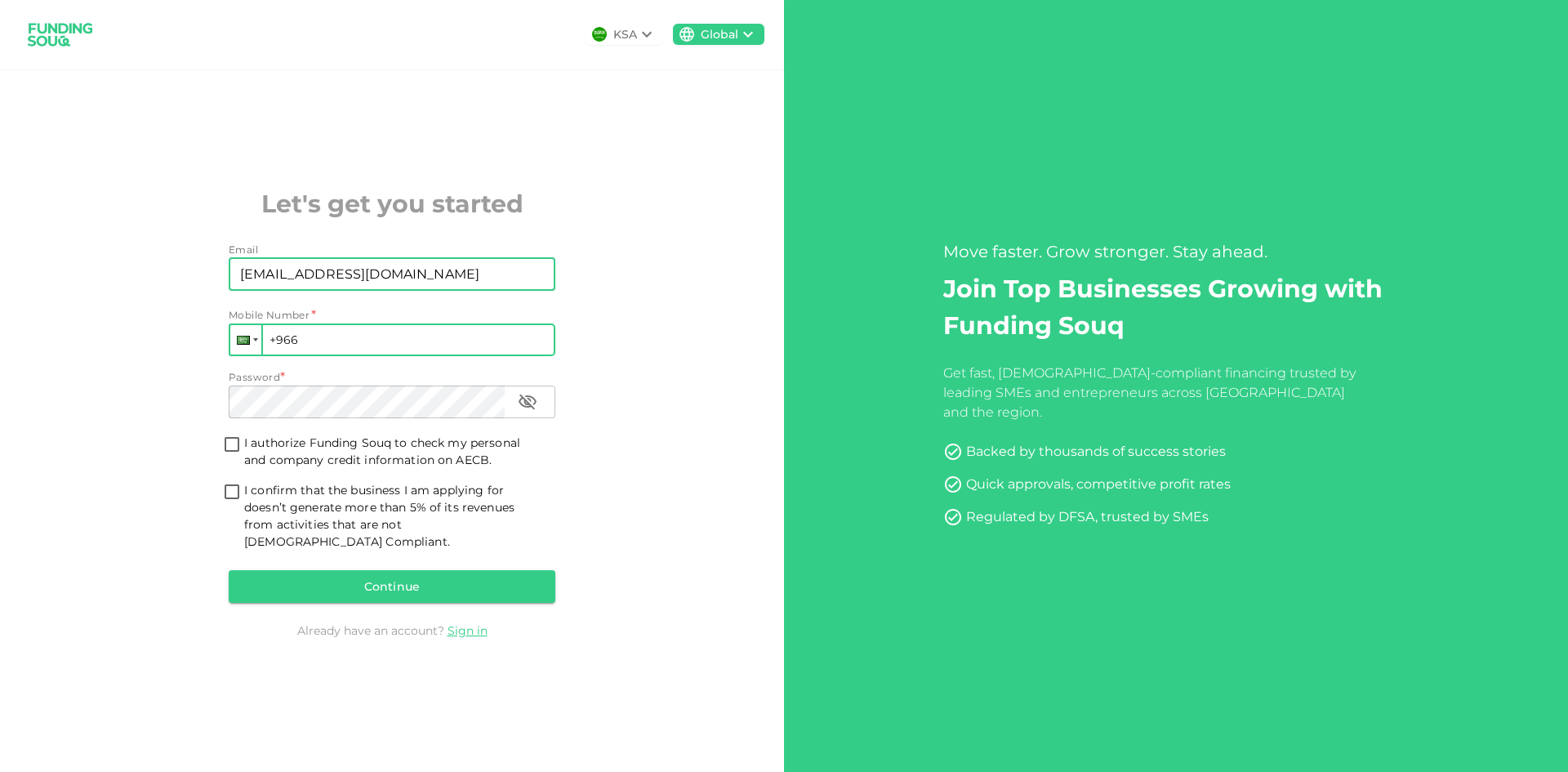
click at [255, 342] on div at bounding box center [256, 340] width 5 height 3
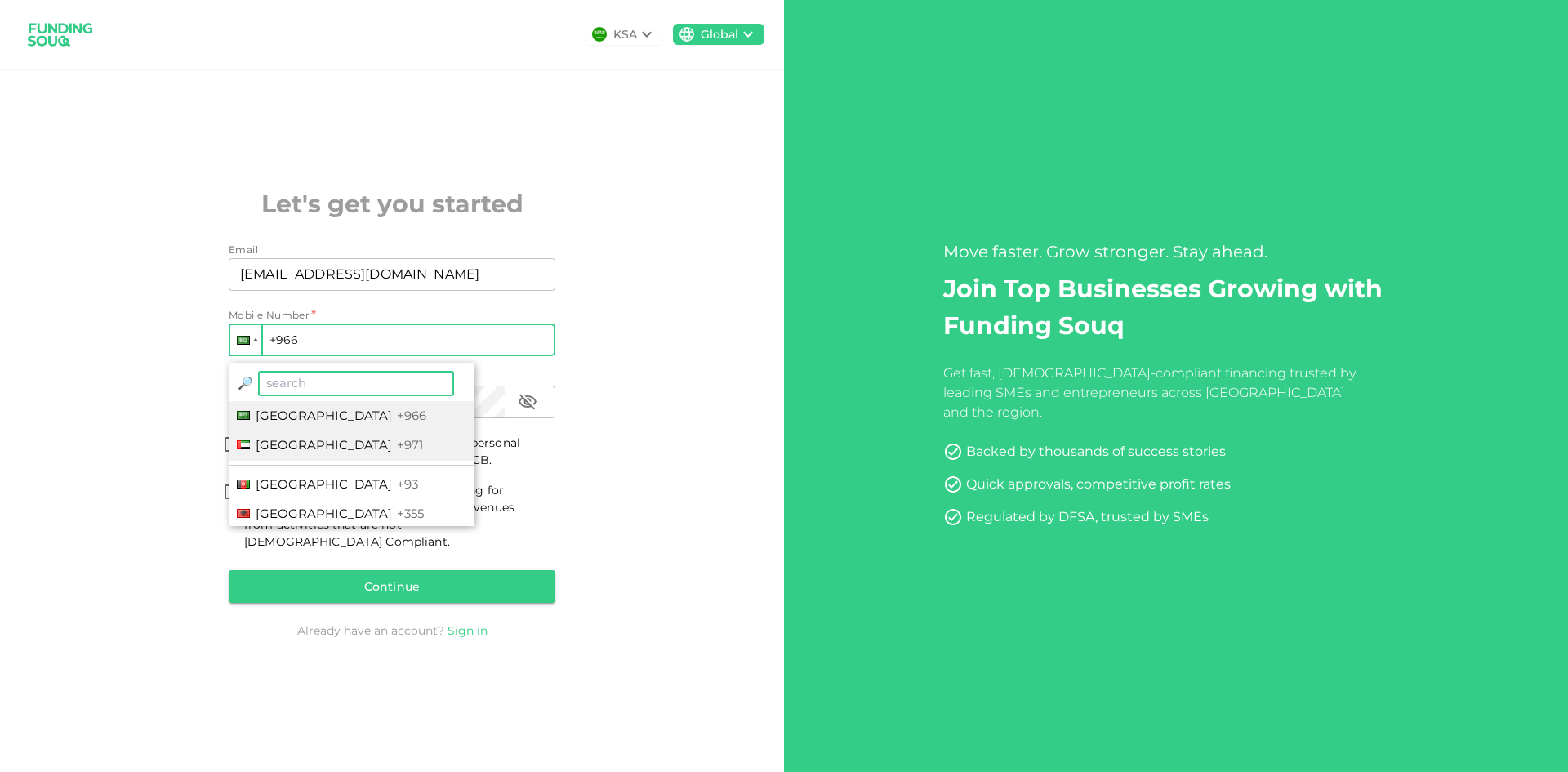
click at [268, 445] on li "[GEOGRAPHIC_DATA] +971" at bounding box center [351, 445] width 245 height 30
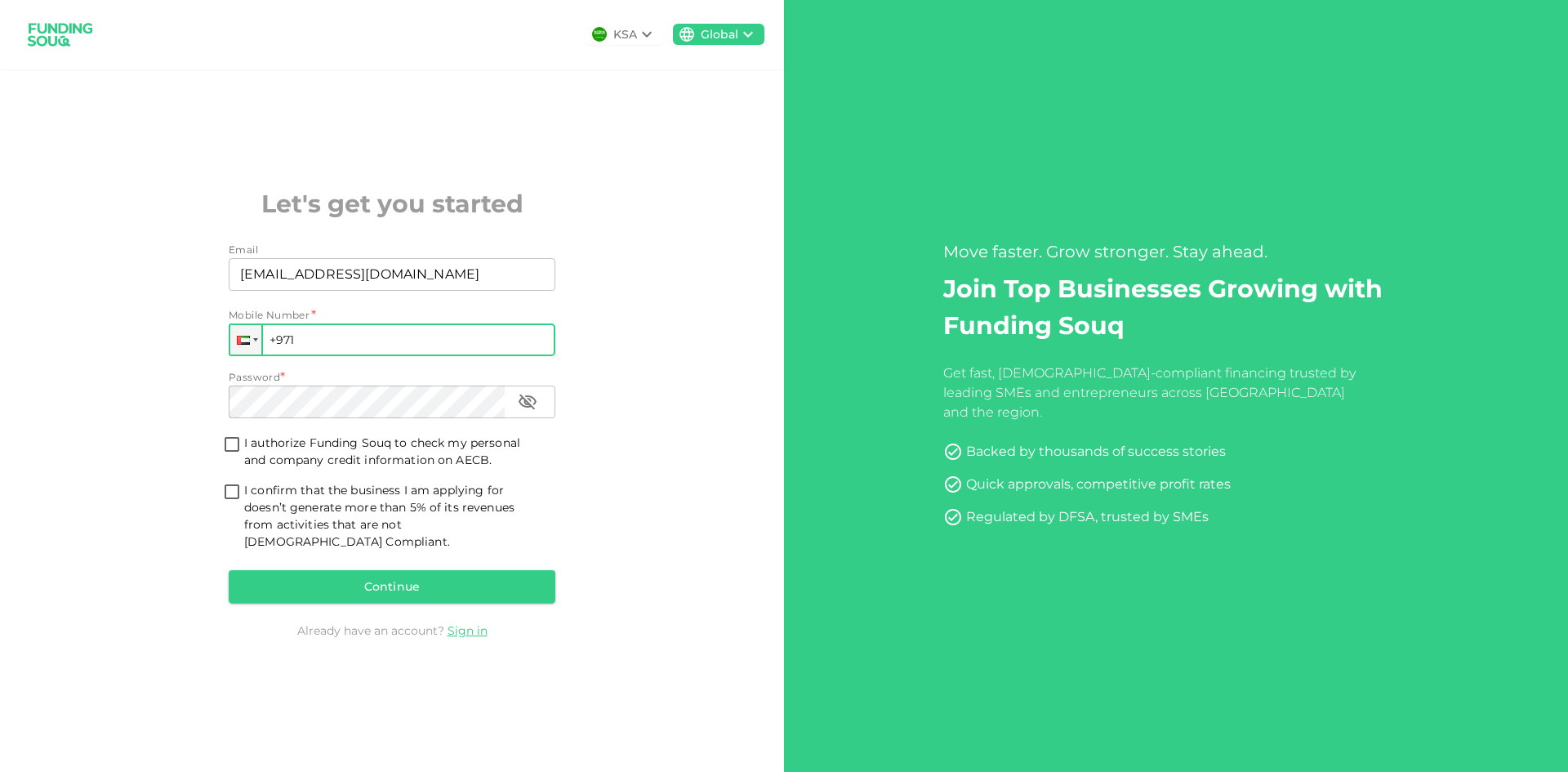
click at [341, 351] on input "+971" at bounding box center [392, 340] width 327 height 33
type input "[PHONE_NUMBER]"
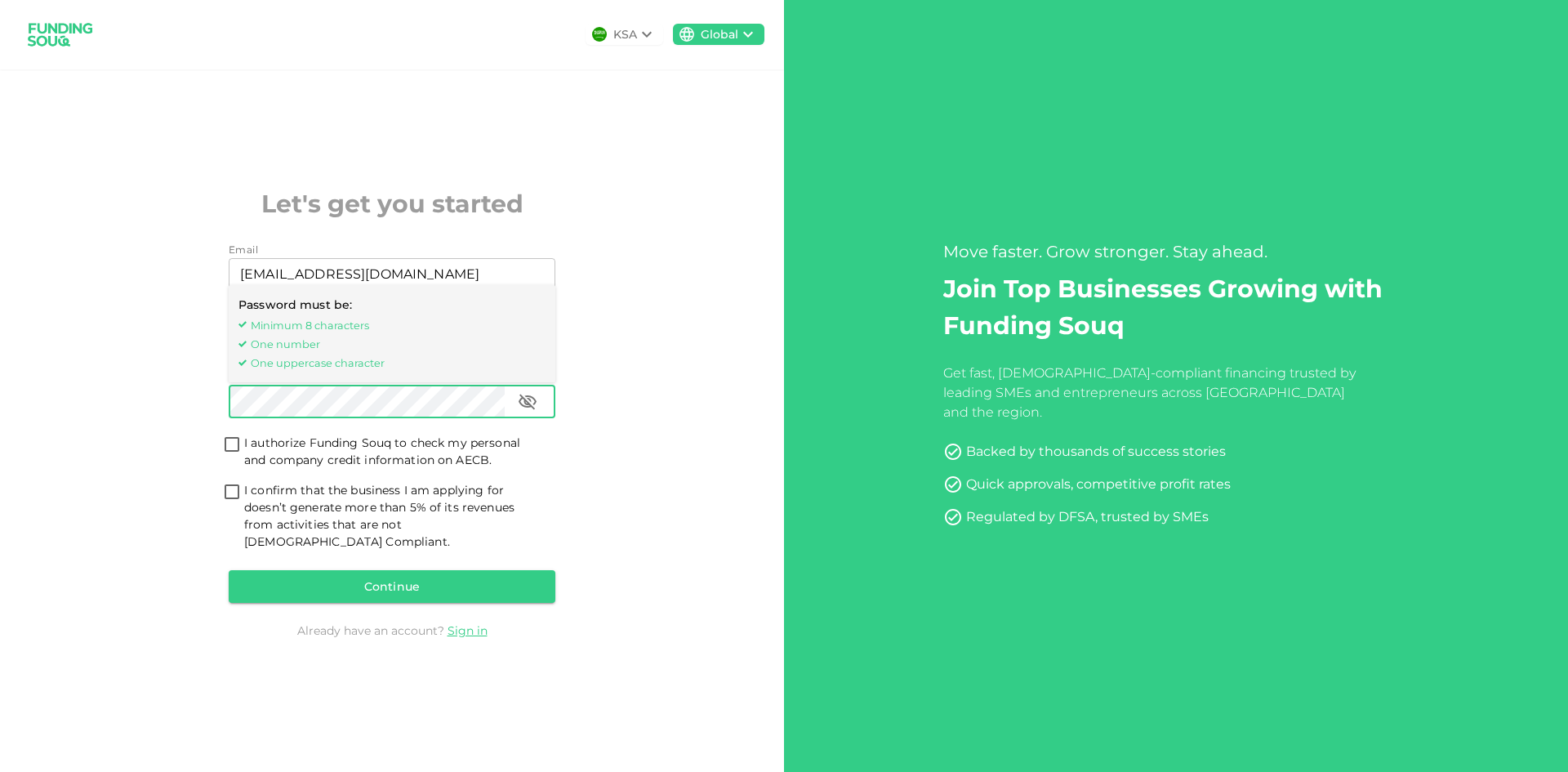
click at [233, 455] on input "I authorize Funding Souq to check my personal and company credit information on…" at bounding box center [232, 445] width 24 height 22
checkbox input "true"
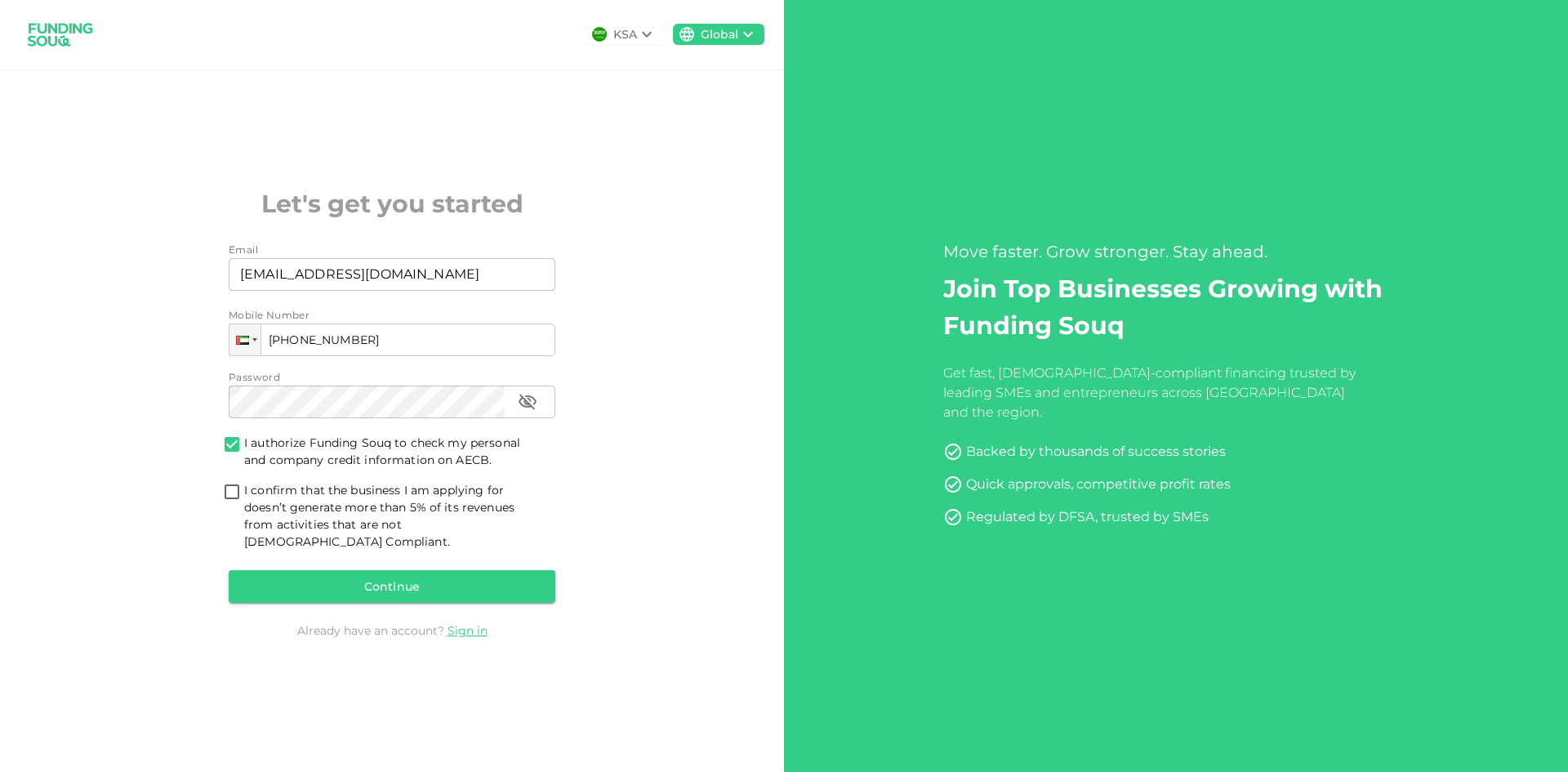
click at [227, 492] on input "I confirm that the business I am applying for doesn’t generate more than 5% of …" at bounding box center [232, 492] width 24 height 22
checkbox input "true"
click at [347, 571] on button "Continue" at bounding box center [392, 586] width 327 height 33
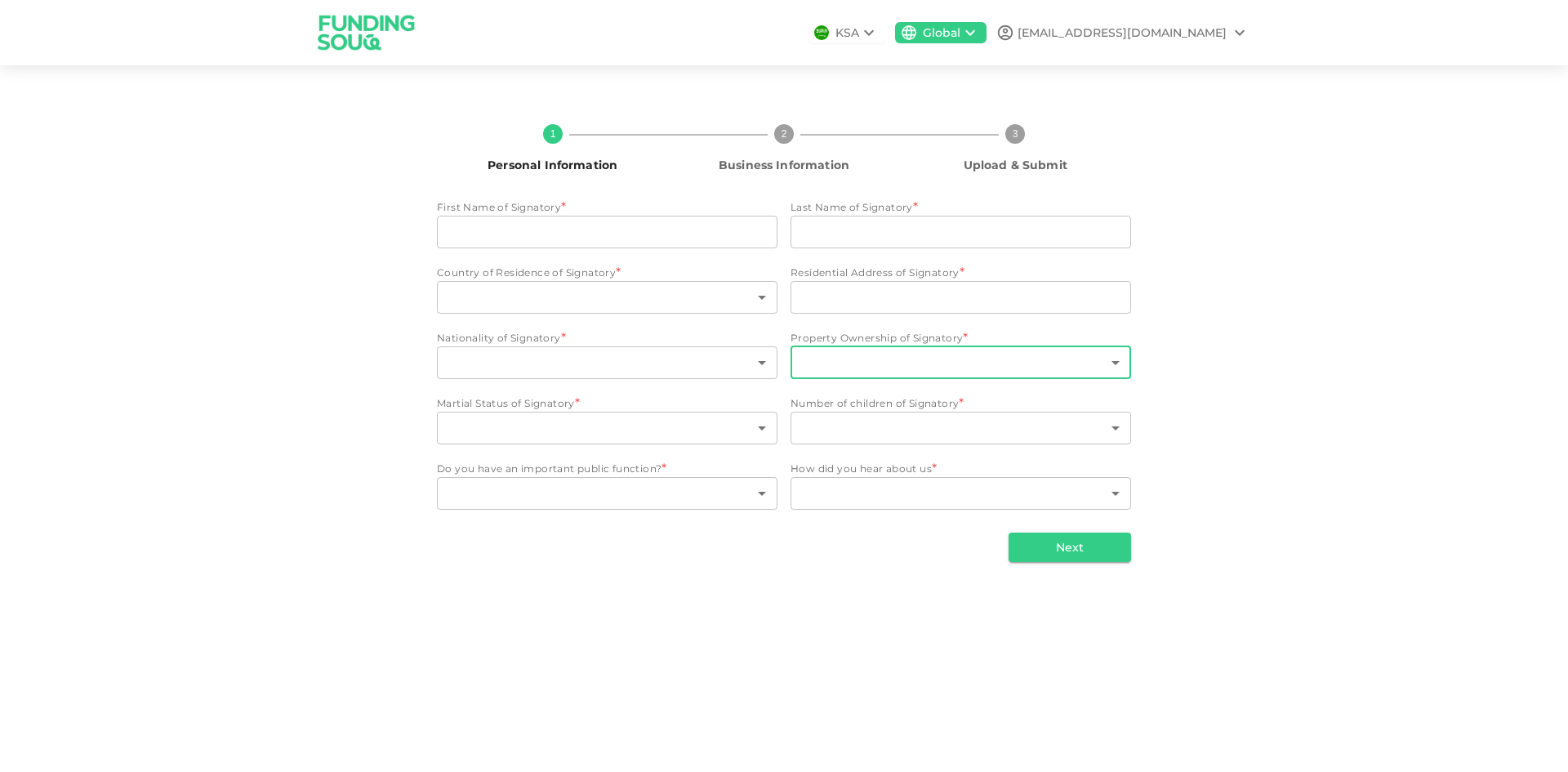
click at [1109, 362] on body "KSA Global [EMAIL_ADDRESS][DOMAIN_NAME] 1 Personal Information 2 Business Infor…" at bounding box center [784, 386] width 1568 height 772
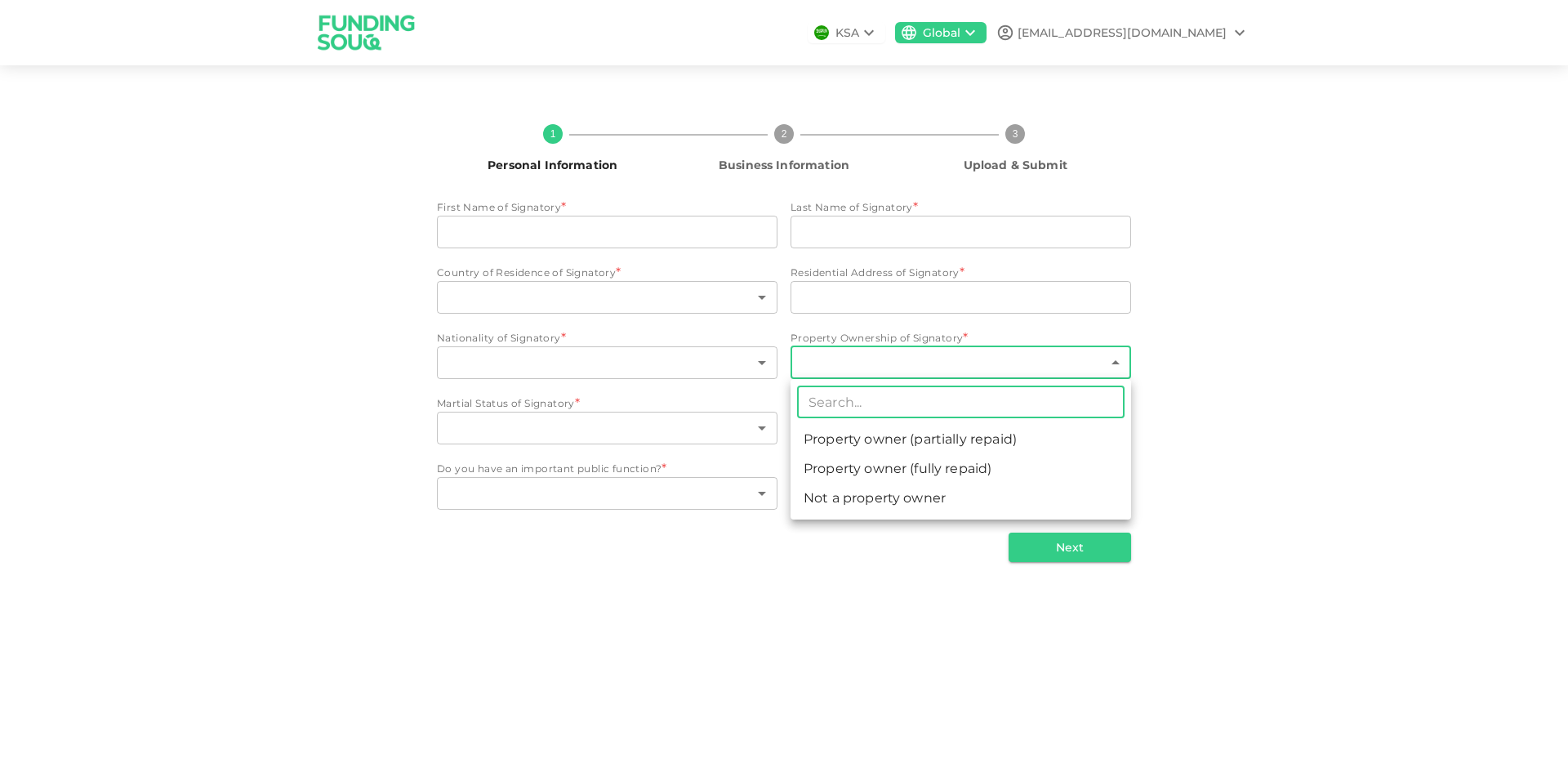
click at [914, 495] on li "Not a property owner" at bounding box center [961, 498] width 341 height 30
type input "3"
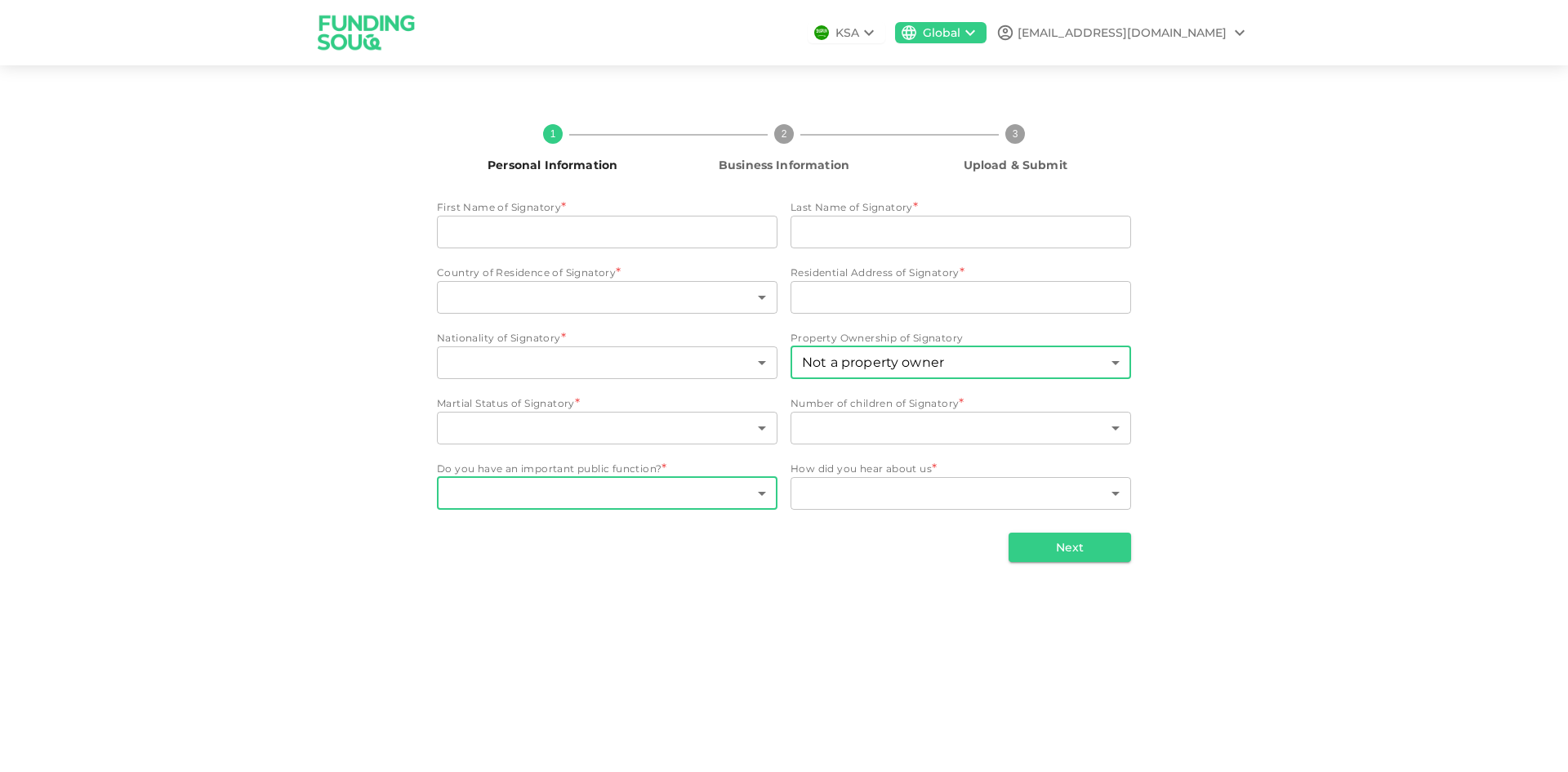
click at [763, 495] on body "KSA Global [EMAIL_ADDRESS][DOMAIN_NAME] 1 Personal Information 2 Business Infor…" at bounding box center [784, 386] width 1568 height 772
